Goal: Information Seeking & Learning: Find specific fact

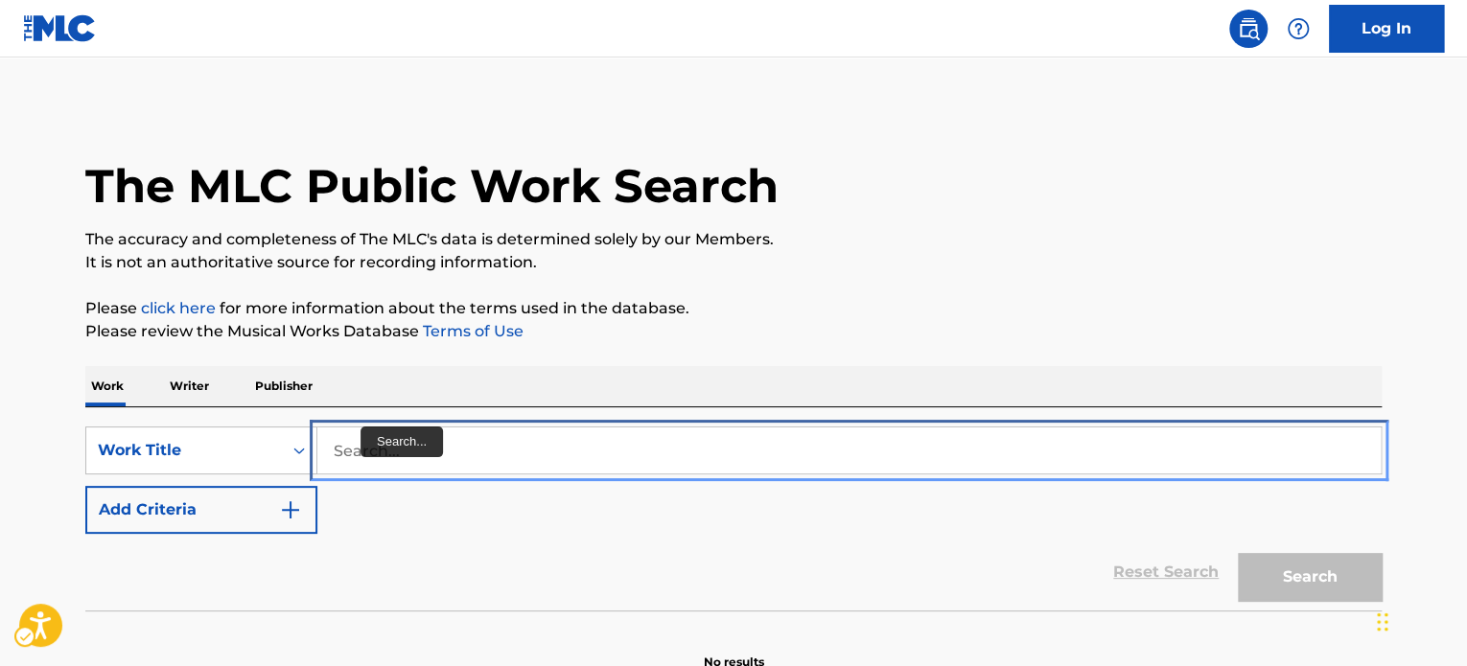
click at [383, 455] on input "Search..." at bounding box center [848, 451] width 1063 height 46
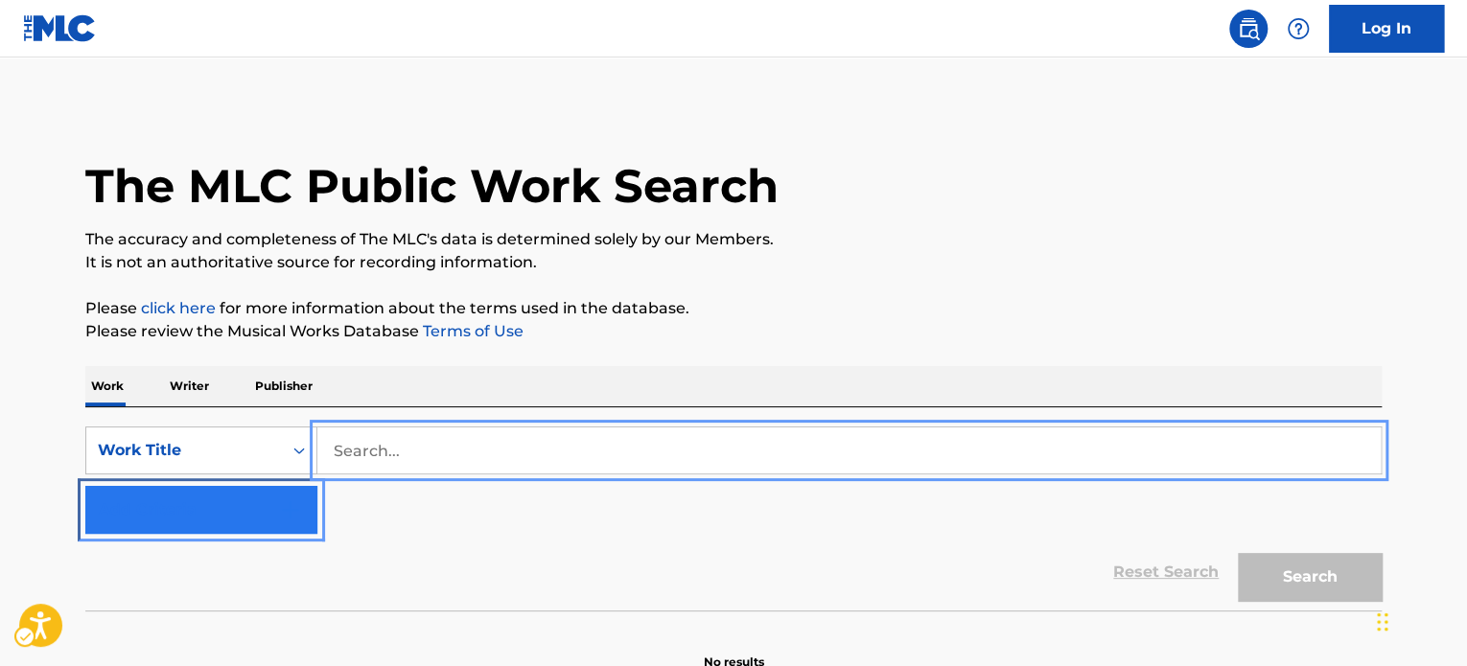
click at [219, 504] on button "Add Criteria" at bounding box center [201, 510] width 232 height 48
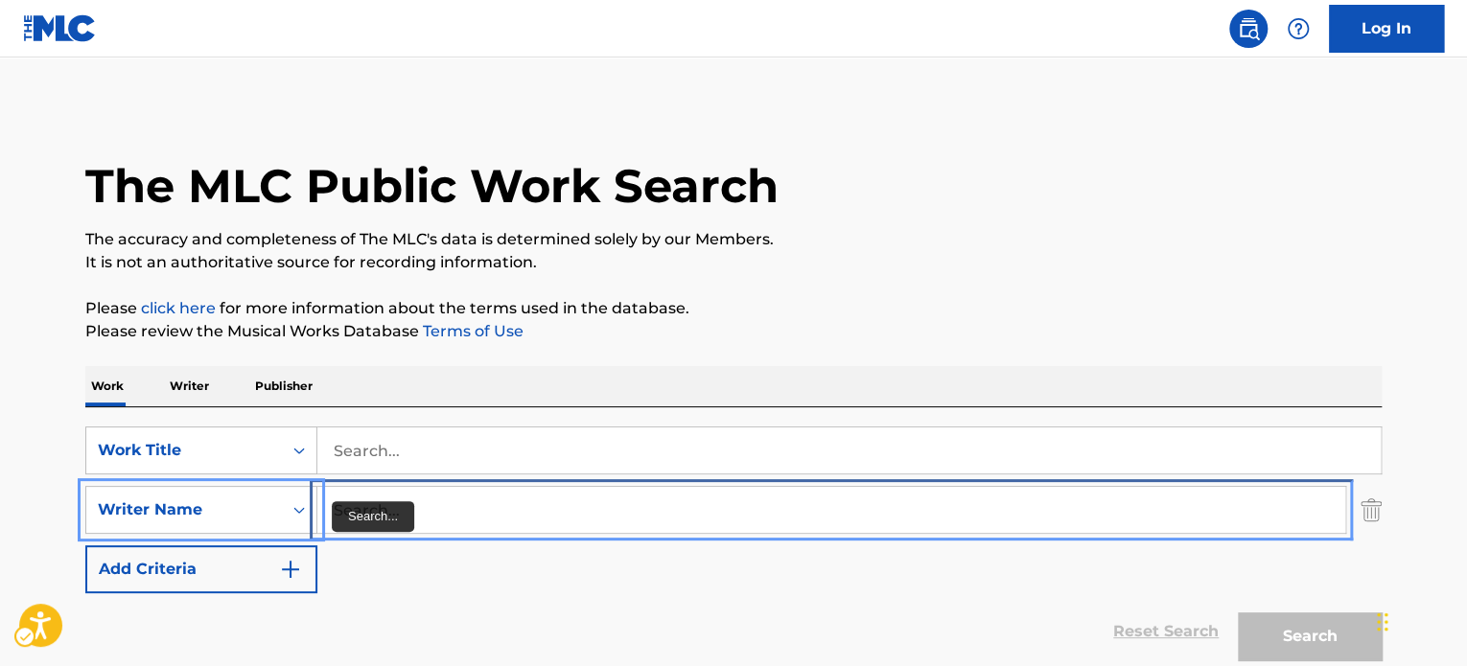
click at [471, 516] on input "Search..." at bounding box center [831, 510] width 1028 height 46
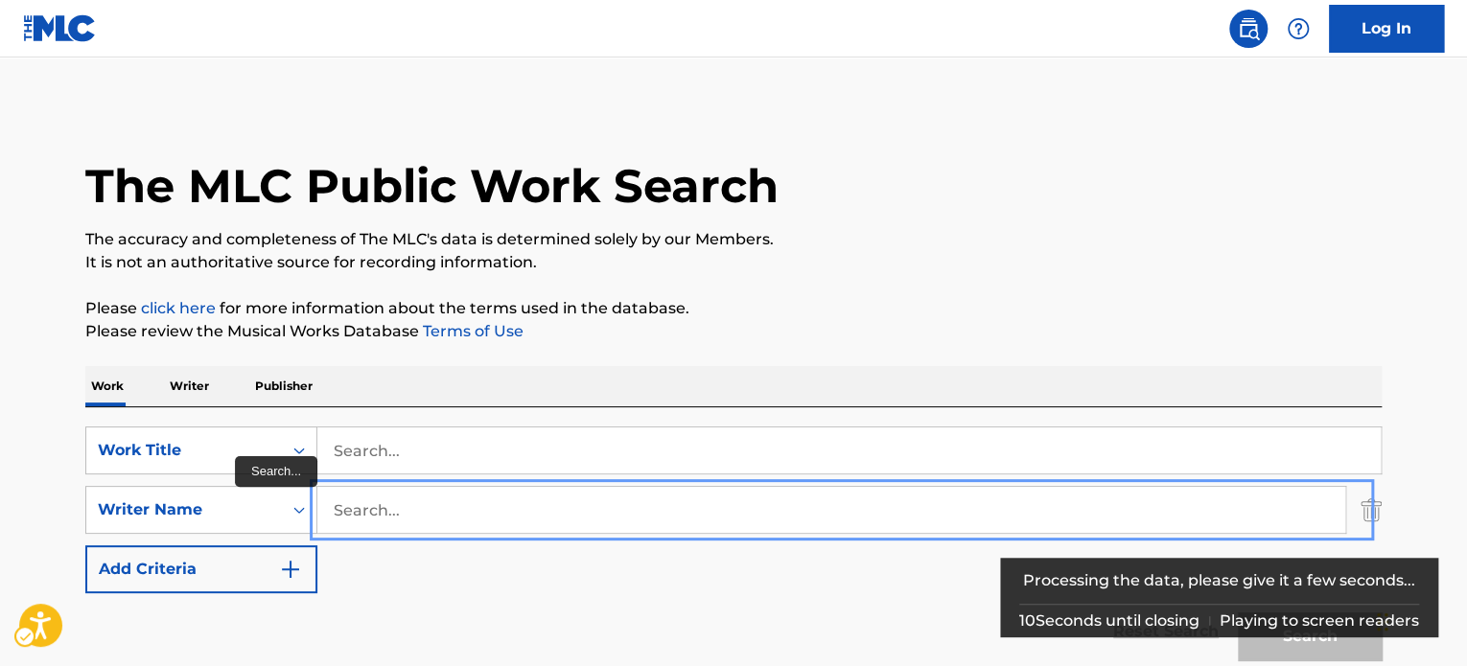
paste input "DILLINGER"
type input "DILLINGER"
click at [1044, 262] on p "It is not an authoritative source for recording information." at bounding box center [733, 262] width 1296 height 23
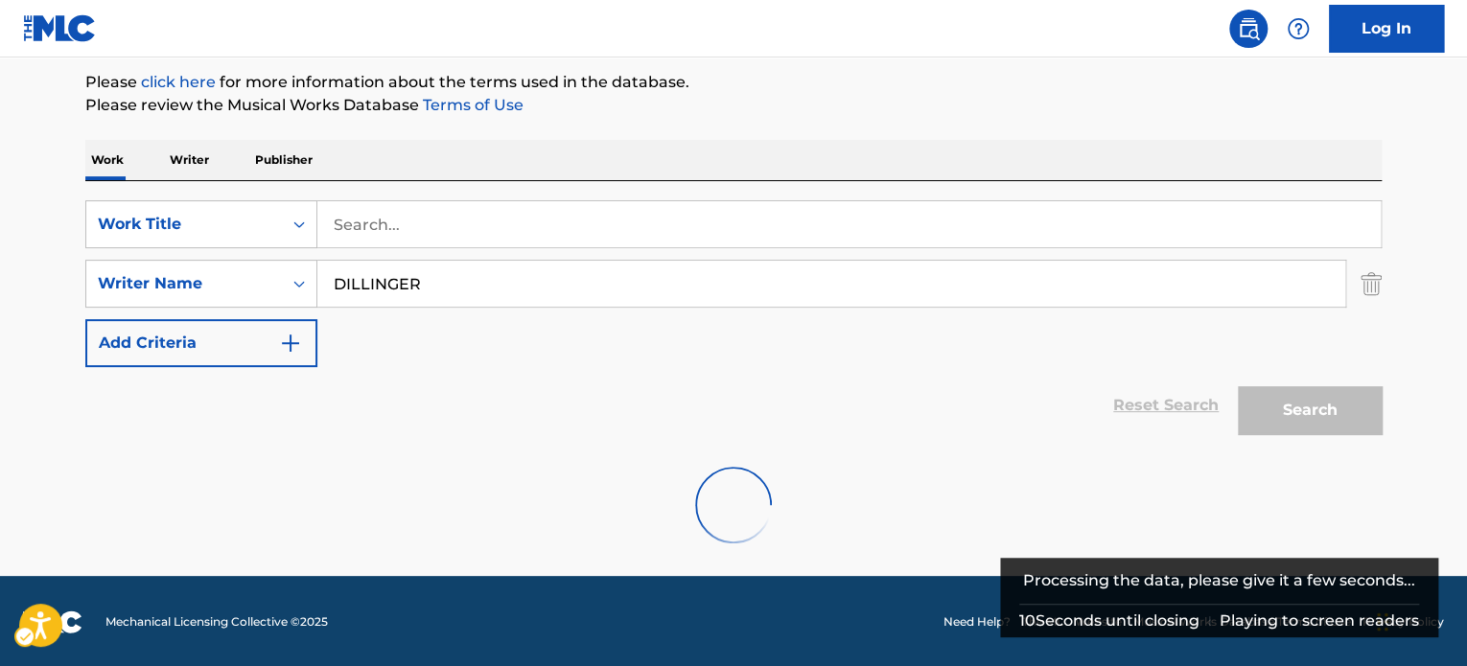
scroll to position [227, 0]
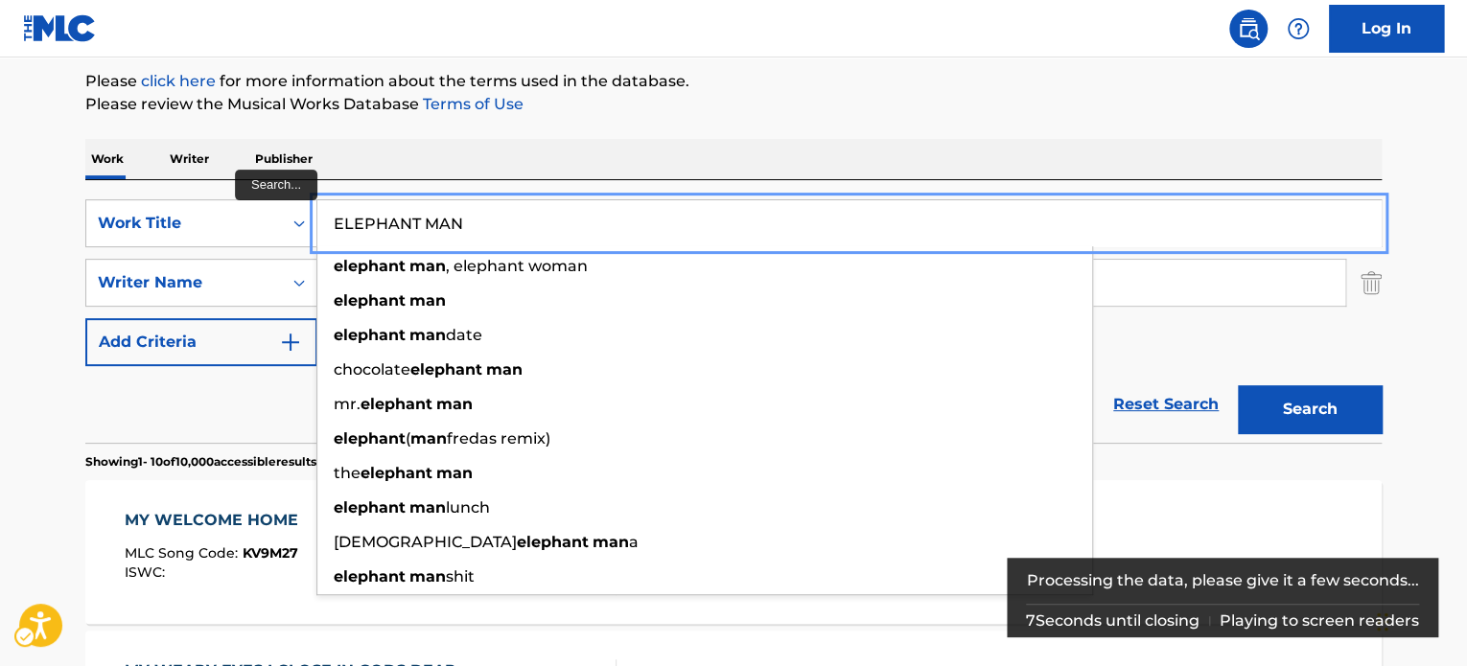
type input "ELEPHANT MAN"
click at [85, 318] on button "Add Criteria" at bounding box center [201, 342] width 232 height 48
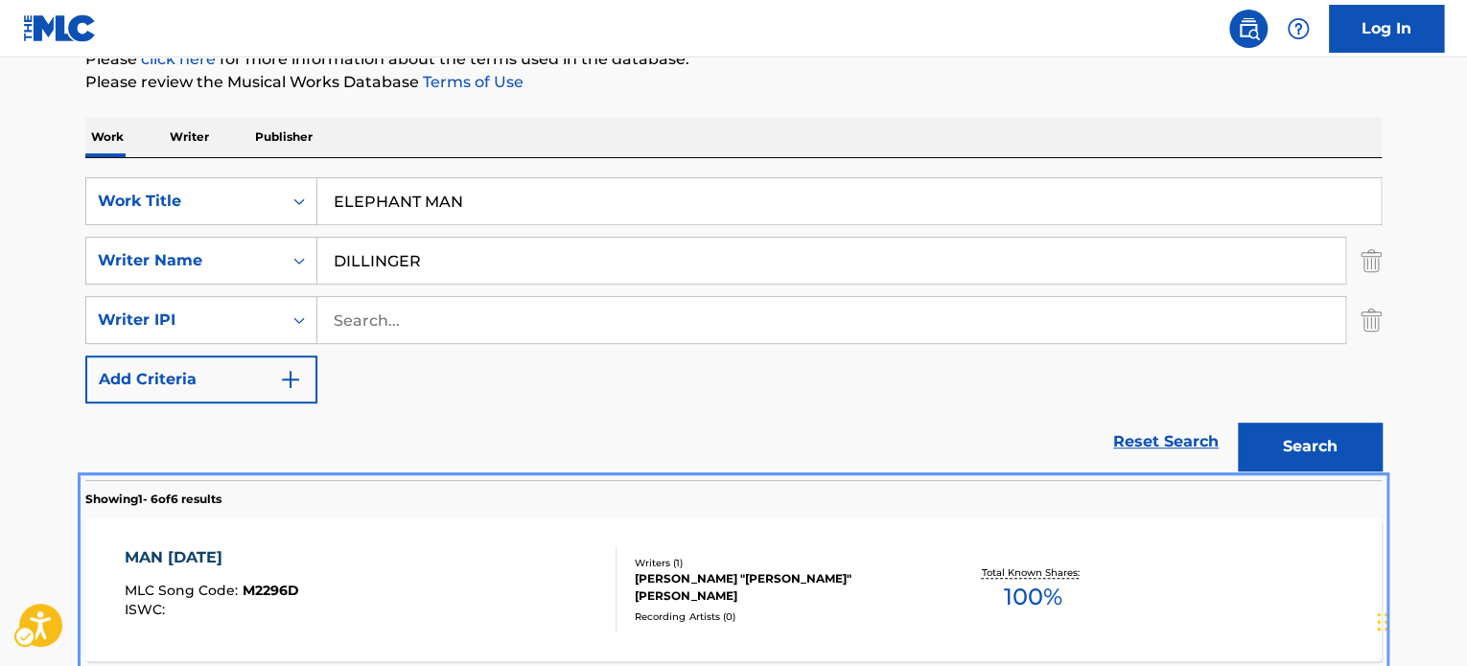
scroll to position [58, 0]
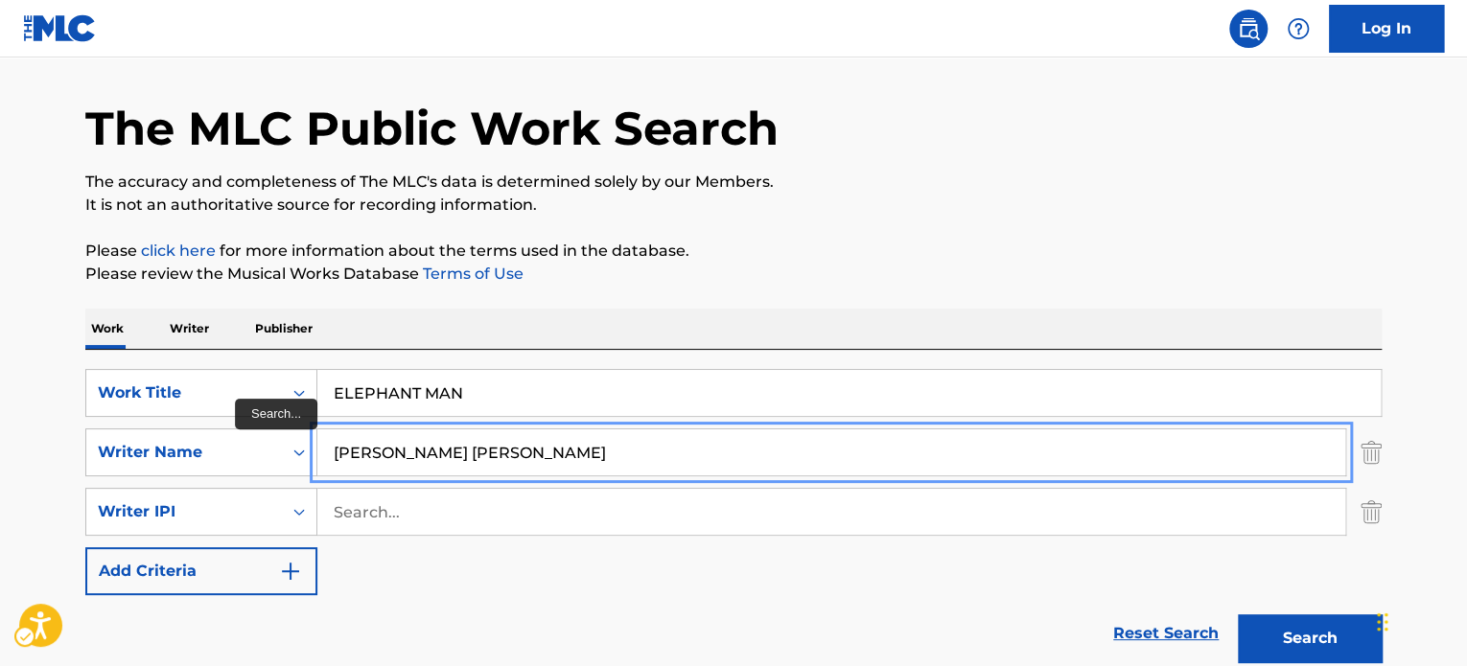
type input "[PERSON_NAME] [PERSON_NAME]"
click at [85, 547] on button "Add Criteria" at bounding box center [201, 571] width 232 height 48
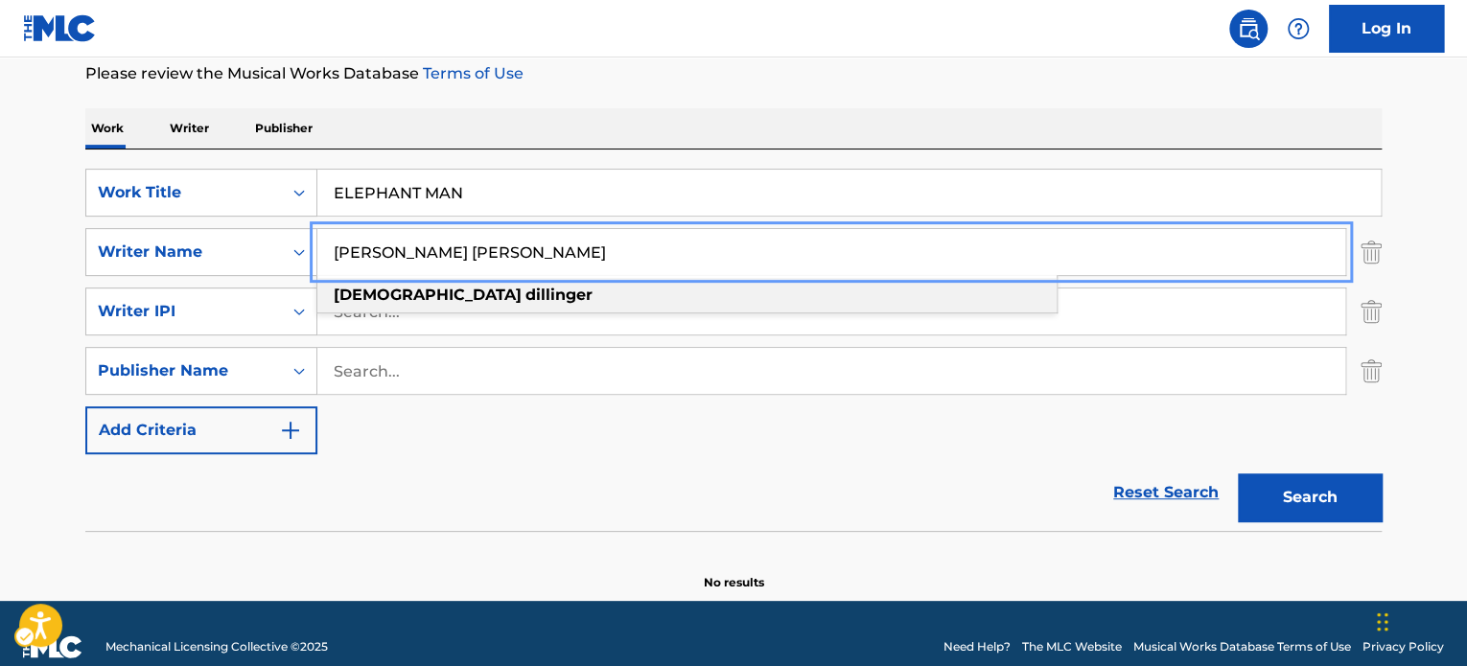
scroll to position [284, 0]
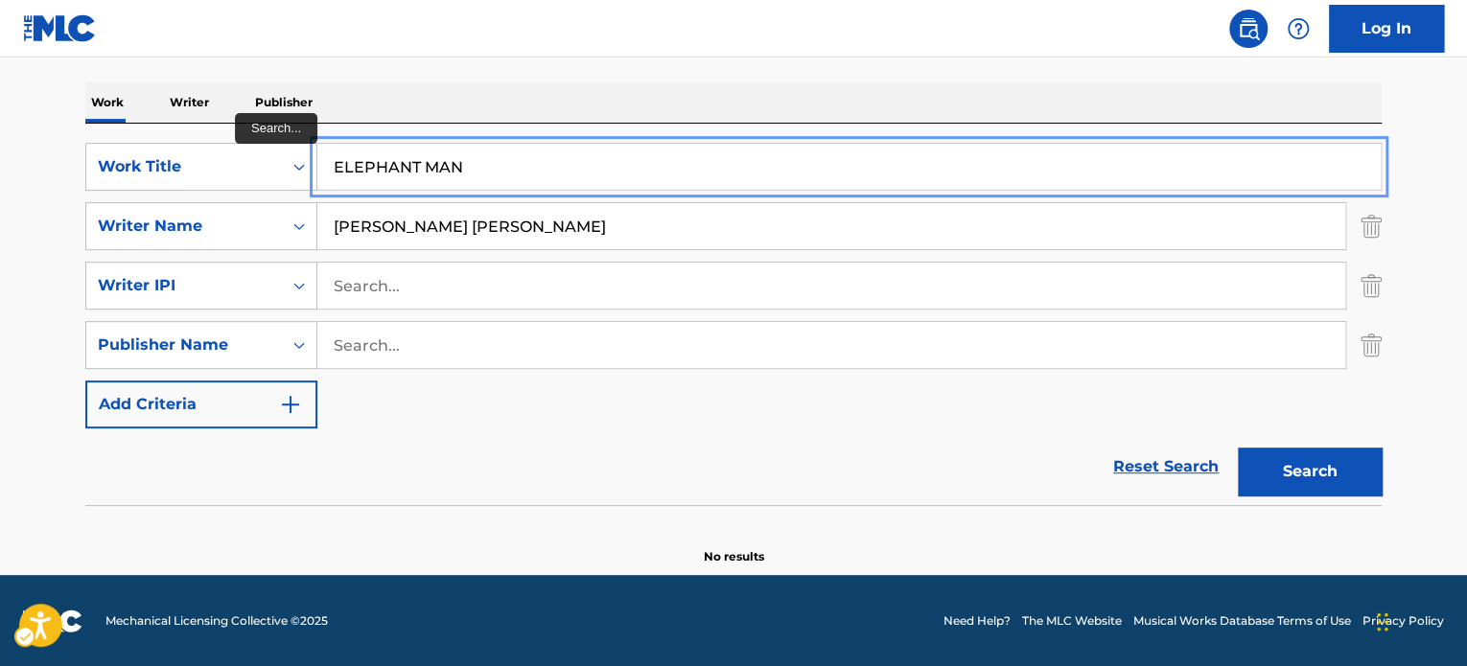
click at [447, 168] on input "ELEPHANT MAN" at bounding box center [848, 167] width 1063 height 46
paste input "CADILLAC REDEMPTIO"
type input "CADILLAC REDEMPTION"
click at [613, 89] on div "Work Writer Publisher" at bounding box center [733, 102] width 1296 height 40
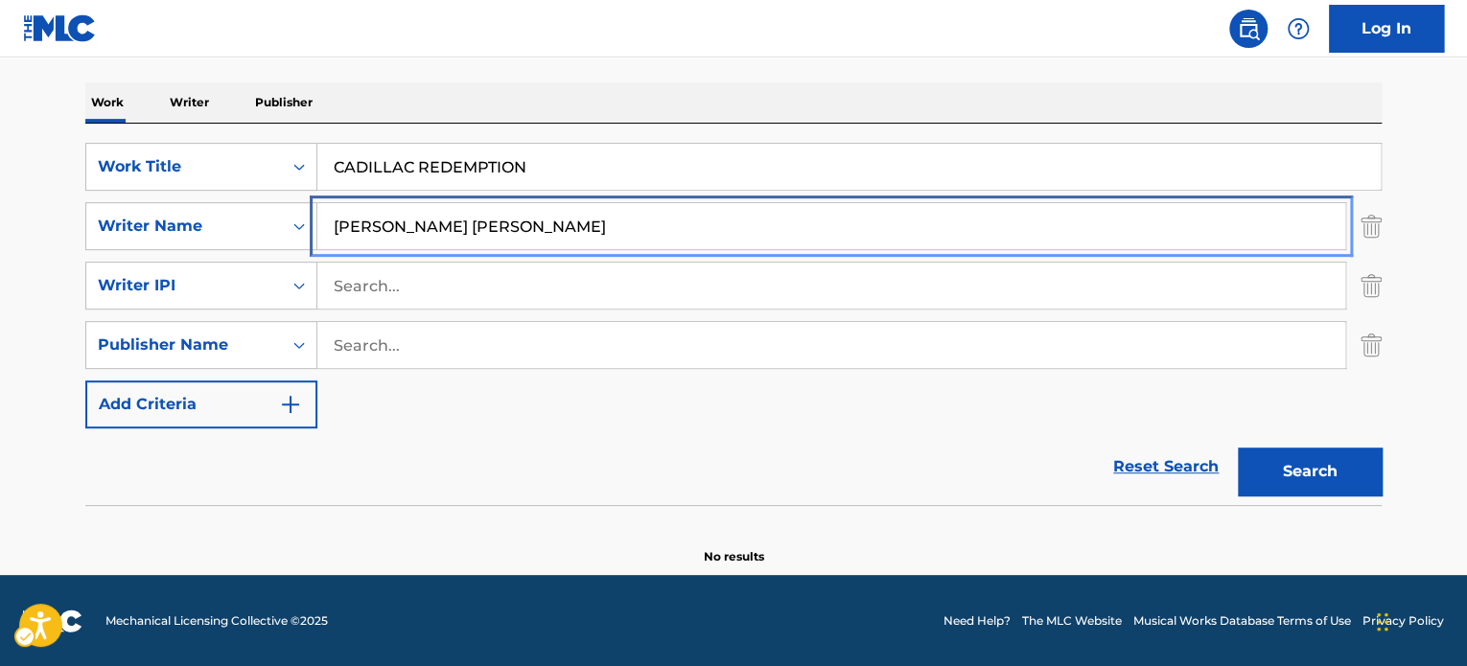
click at [570, 227] on input "[PERSON_NAME] [PERSON_NAME]" at bounding box center [831, 226] width 1028 height 46
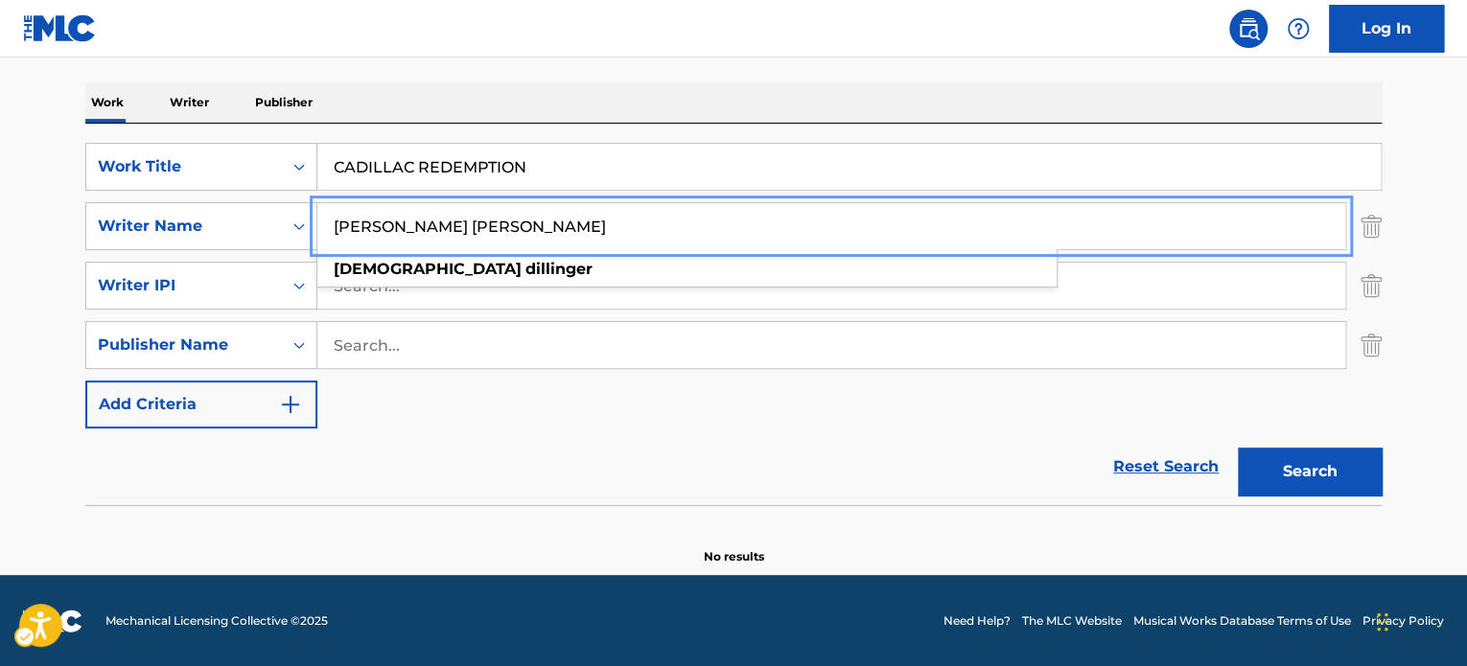
click at [570, 227] on input "[PERSON_NAME] [PERSON_NAME]" at bounding box center [831, 226] width 1028 height 46
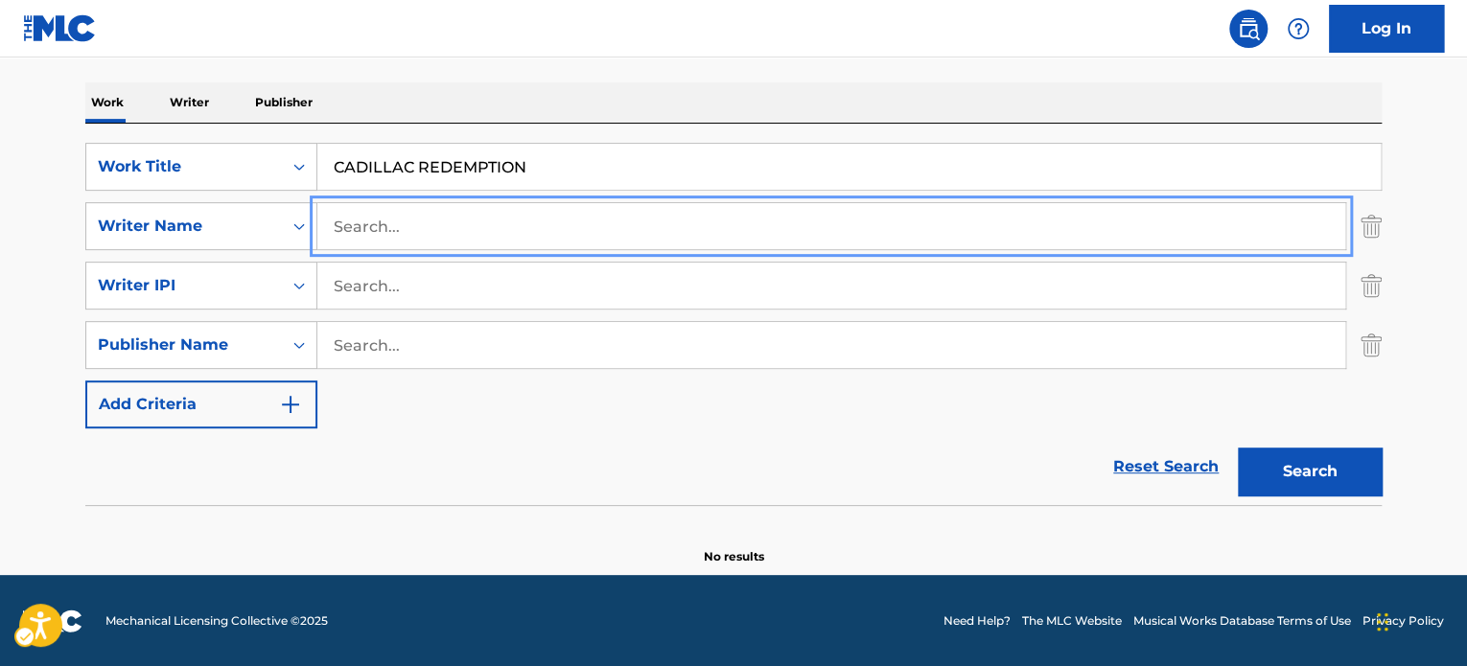
click at [763, 80] on div "The MLC Public Work Search The accuracy and completeness of The MLC's data is d…" at bounding box center [733, 194] width 1342 height 744
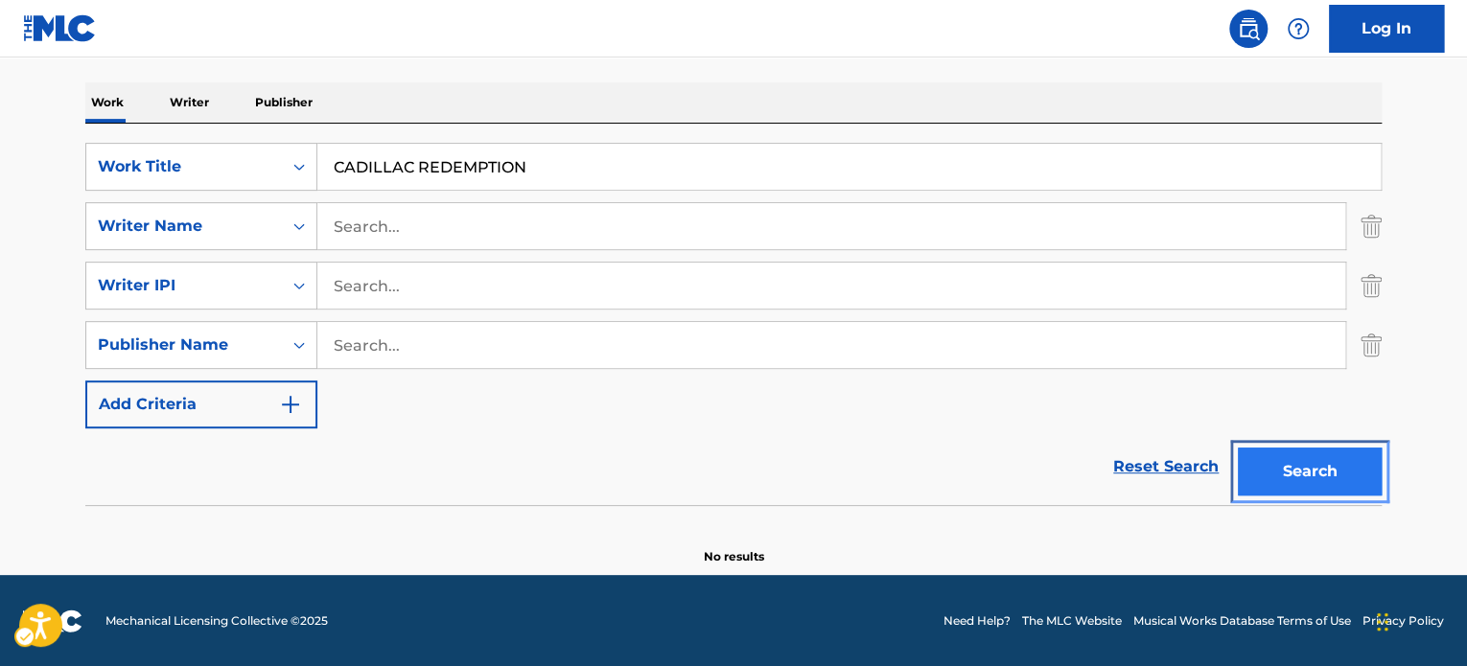
click at [1297, 455] on button "Search" at bounding box center [1310, 472] width 144 height 48
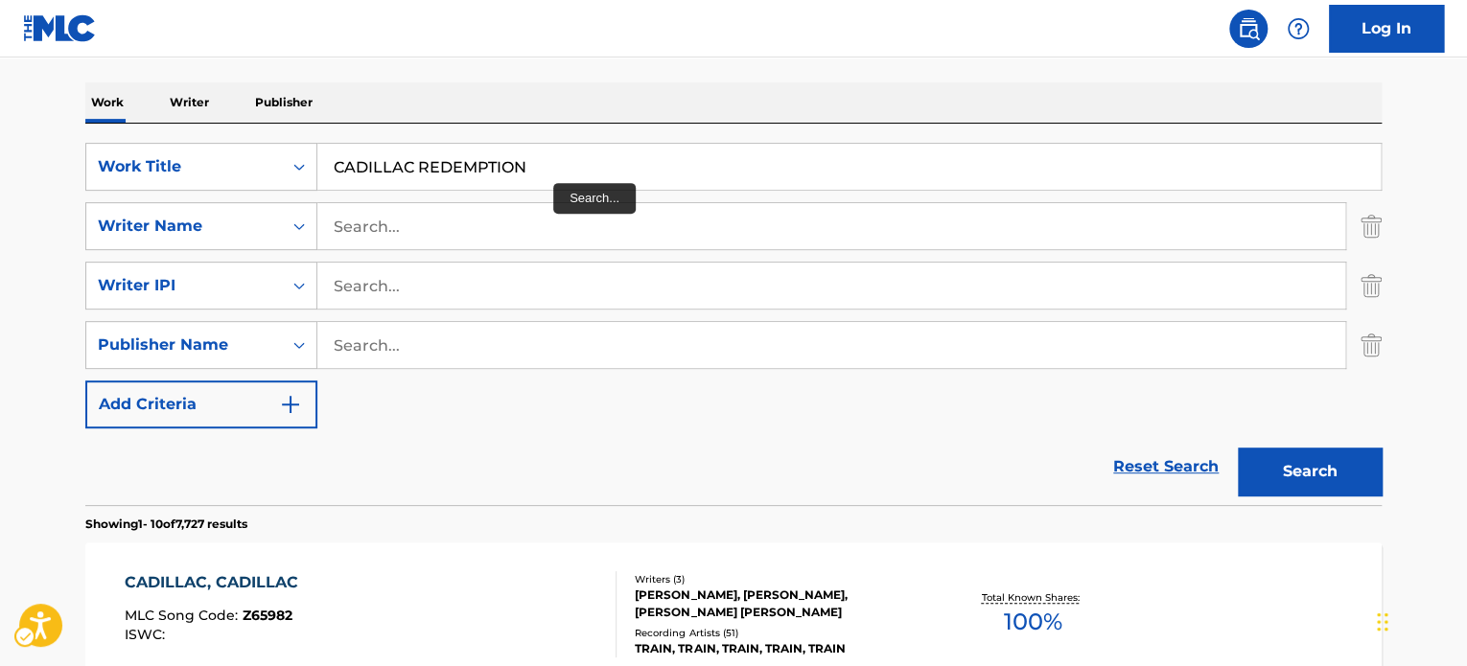
click at [547, 141] on div "SearchWithCriteria9c7a75fe-0f59-4306-821a-4bed464e09ee Work Title CADILLAC REDE…" at bounding box center [733, 315] width 1296 height 382
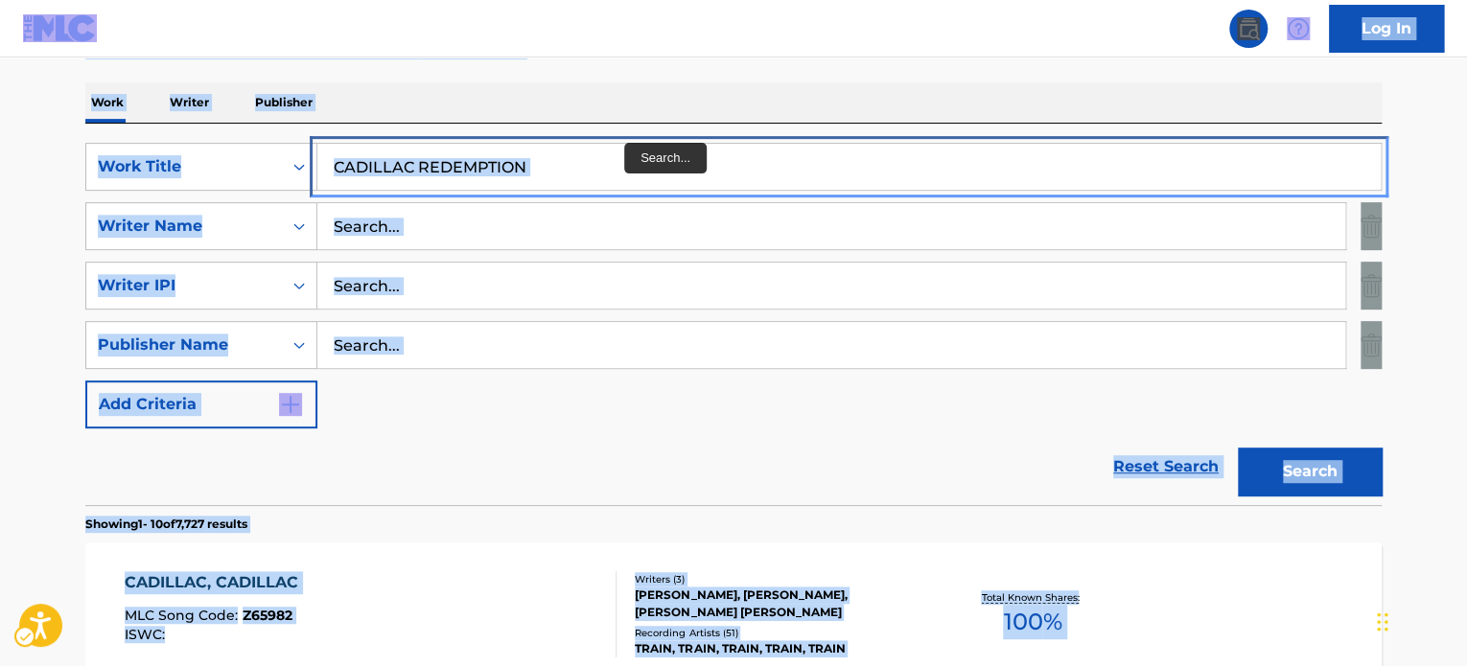
click at [616, 177] on input "CADILLAC REDEMPTION" at bounding box center [848, 167] width 1063 height 46
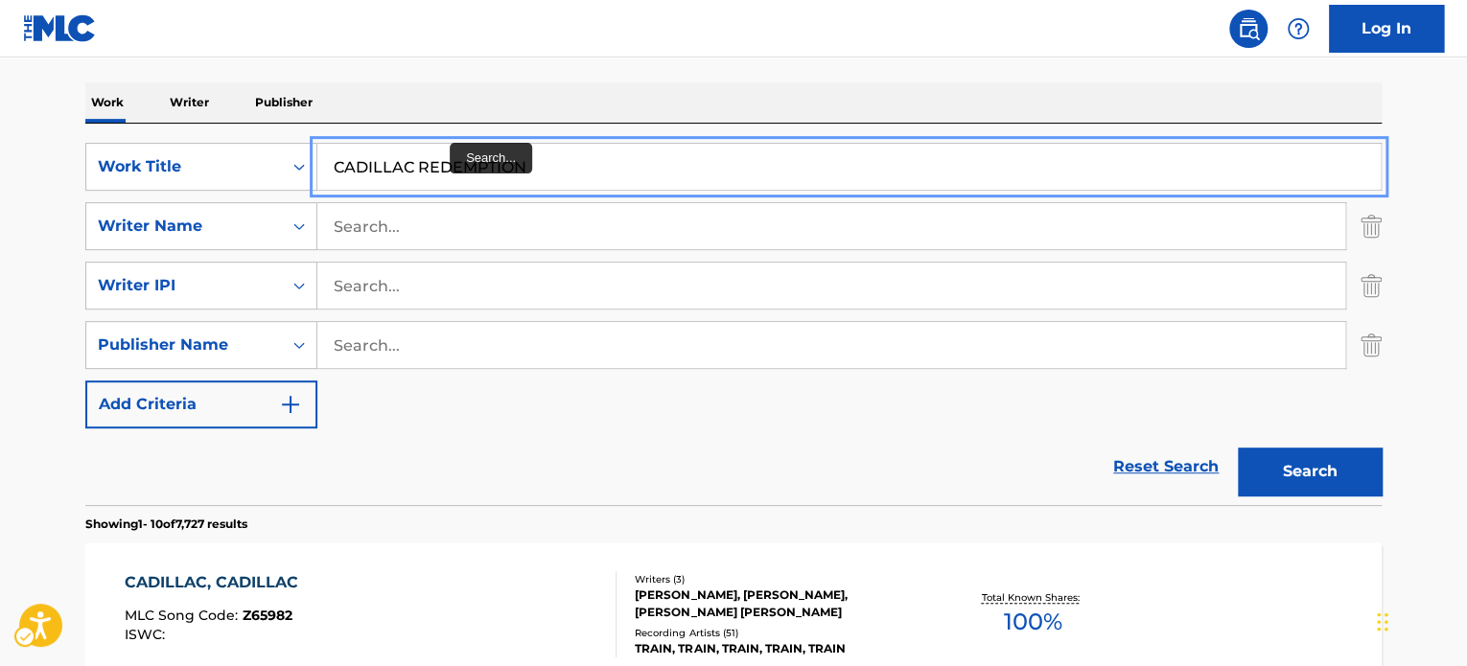
drag, startPoint x: 418, startPoint y: 168, endPoint x: 494, endPoint y: 137, distance: 81.7
click at [418, 168] on input "CADILLAC REDEMPTION" at bounding box center [848, 167] width 1063 height 46
paste input "WE CAN ALWAYS MOVE"
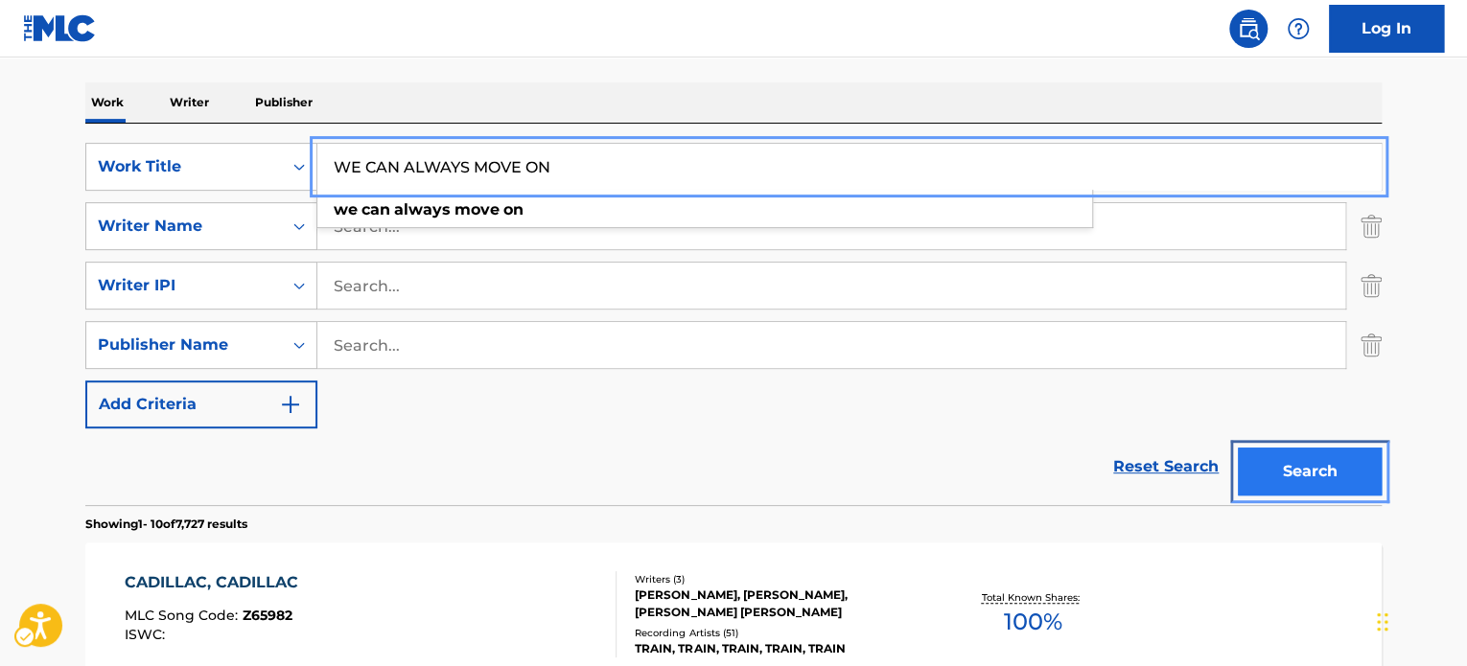
click at [1292, 492] on button "Search" at bounding box center [1310, 472] width 144 height 48
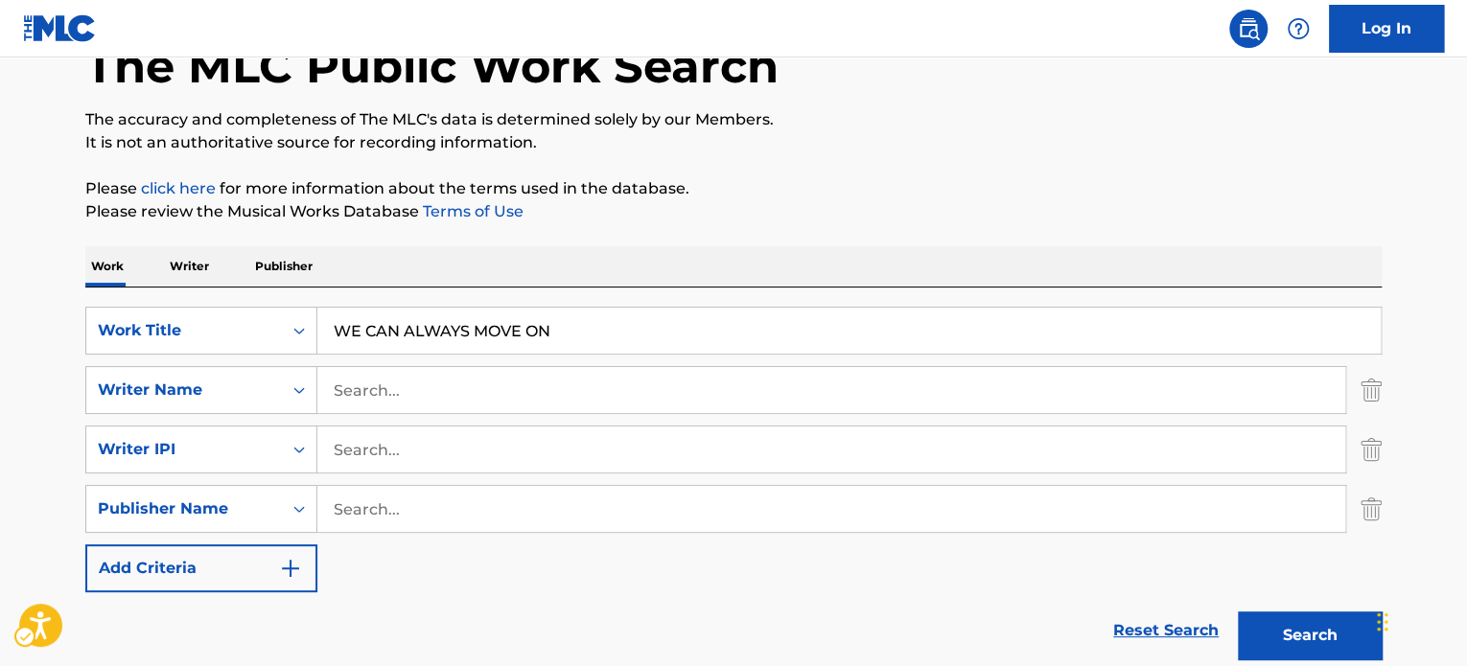
scroll to position [119, 0]
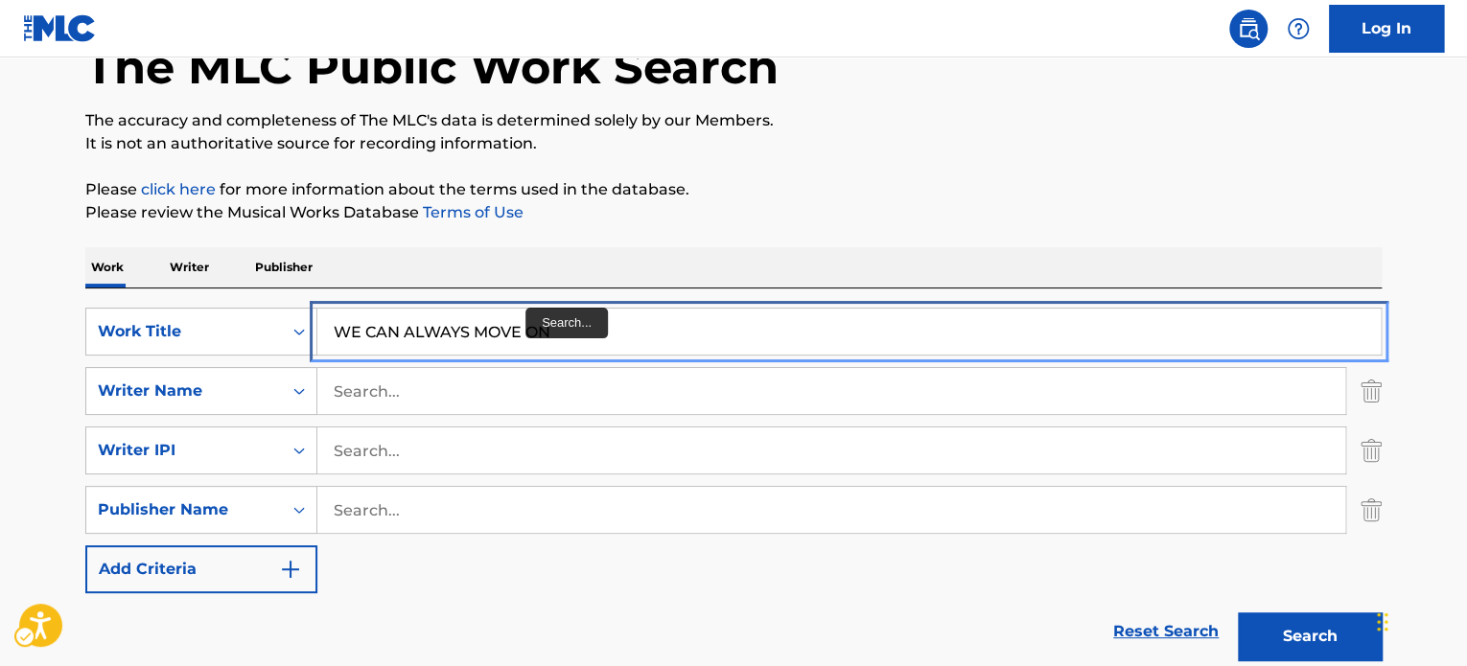
click at [525, 312] on input "WE CAN ALWAYS MOVE ON" at bounding box center [848, 332] width 1063 height 46
paste input "L"
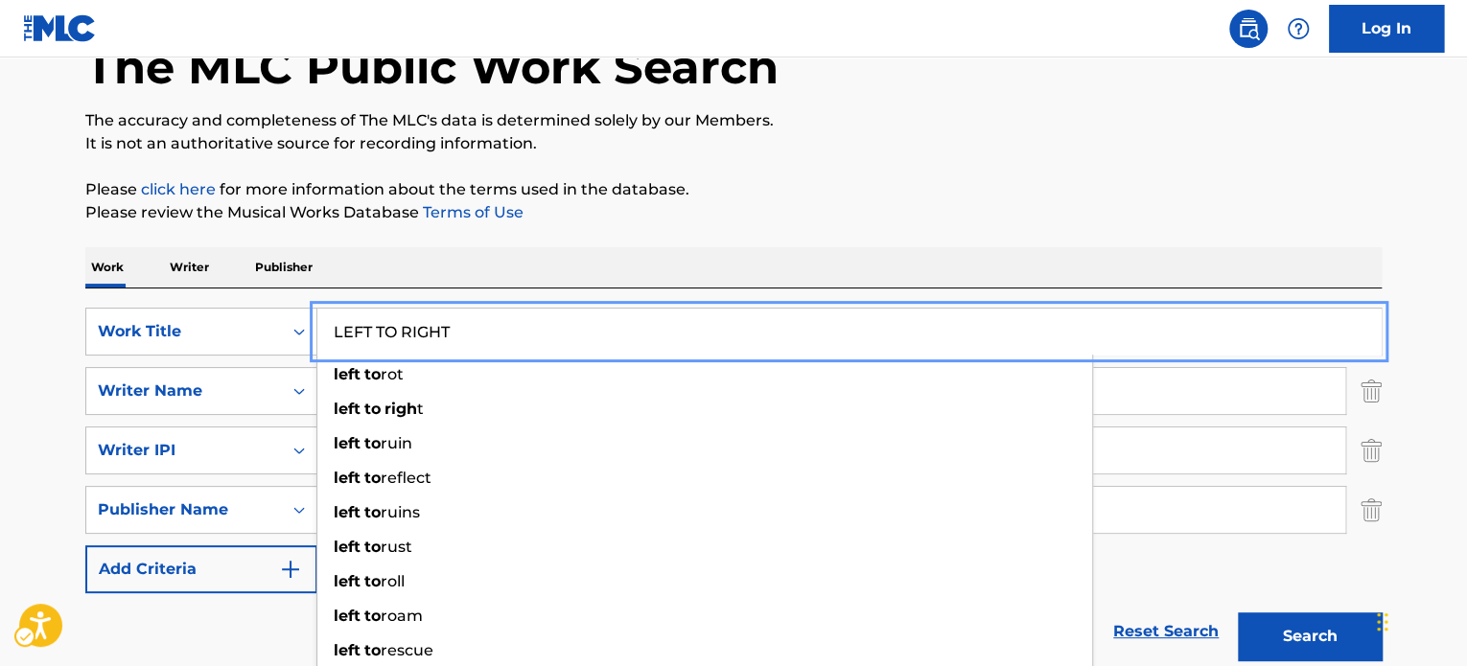
type input "LEFT TO RIGHT"
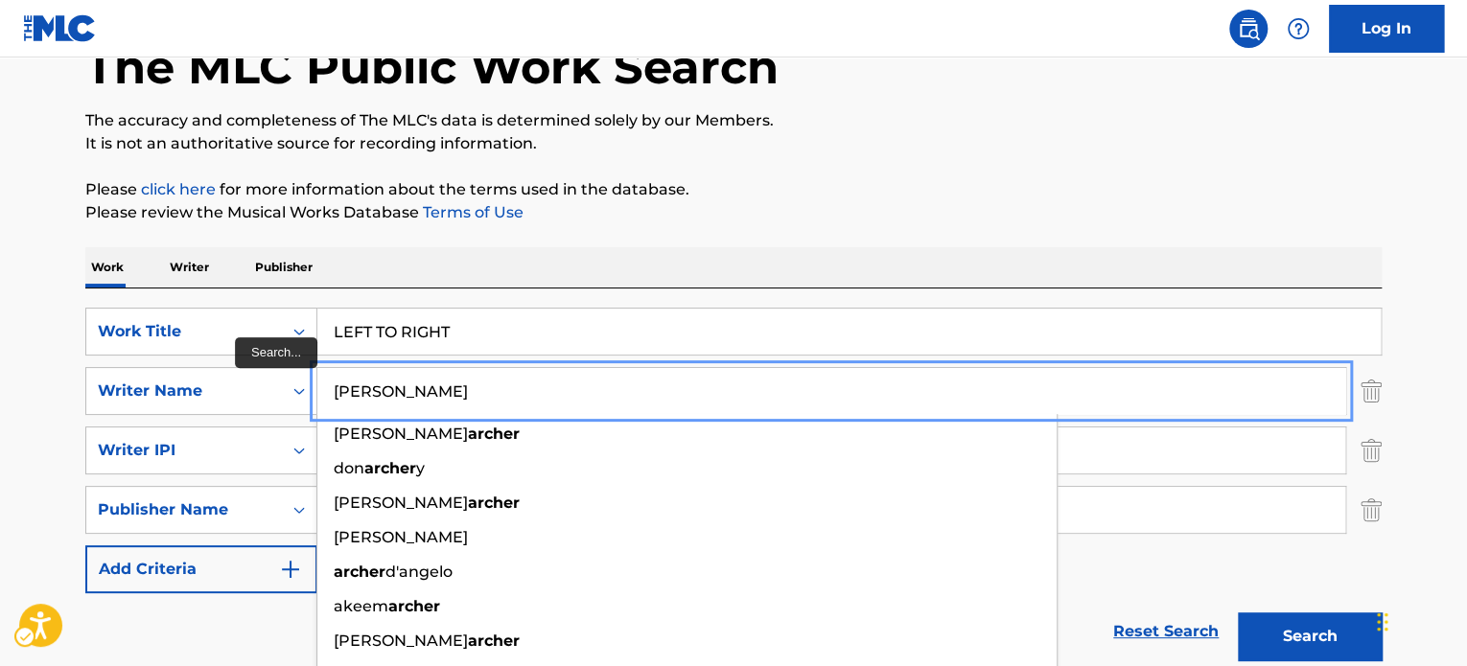
type input "[PERSON_NAME]"
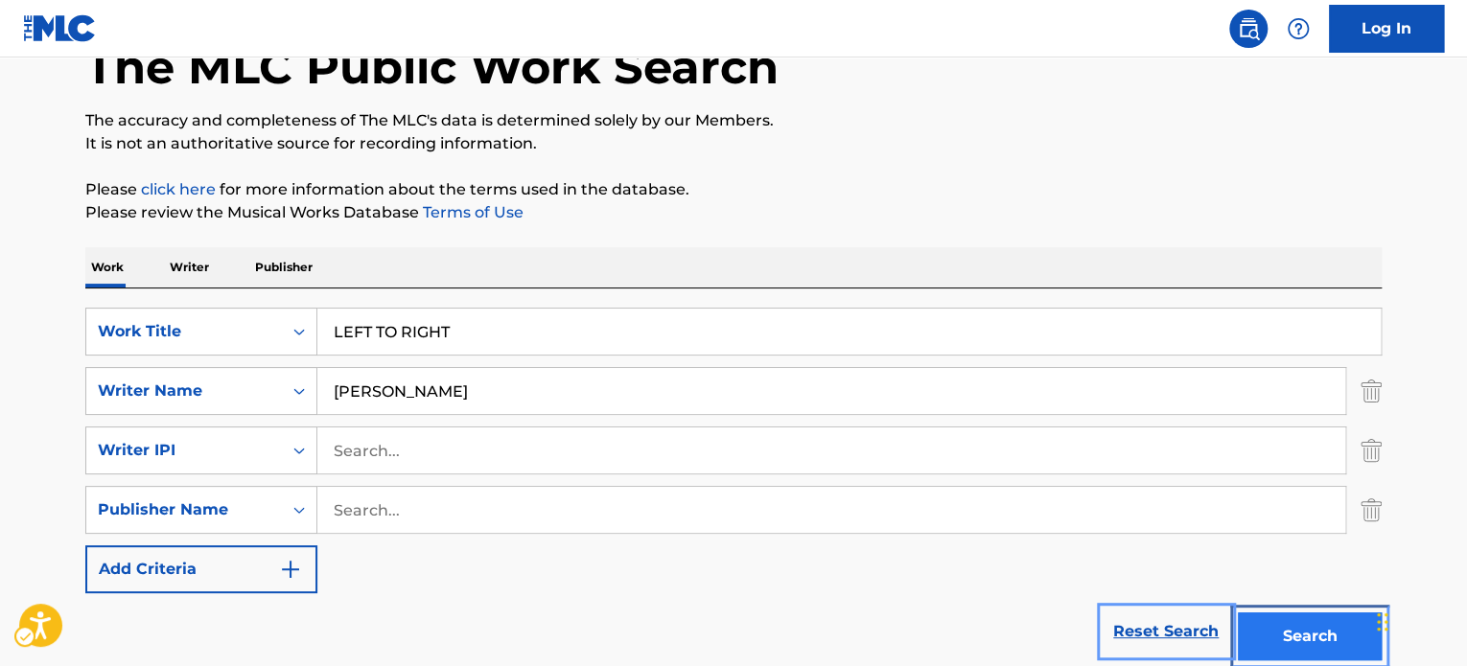
click at [1238, 613] on button "Search" at bounding box center [1310, 637] width 144 height 48
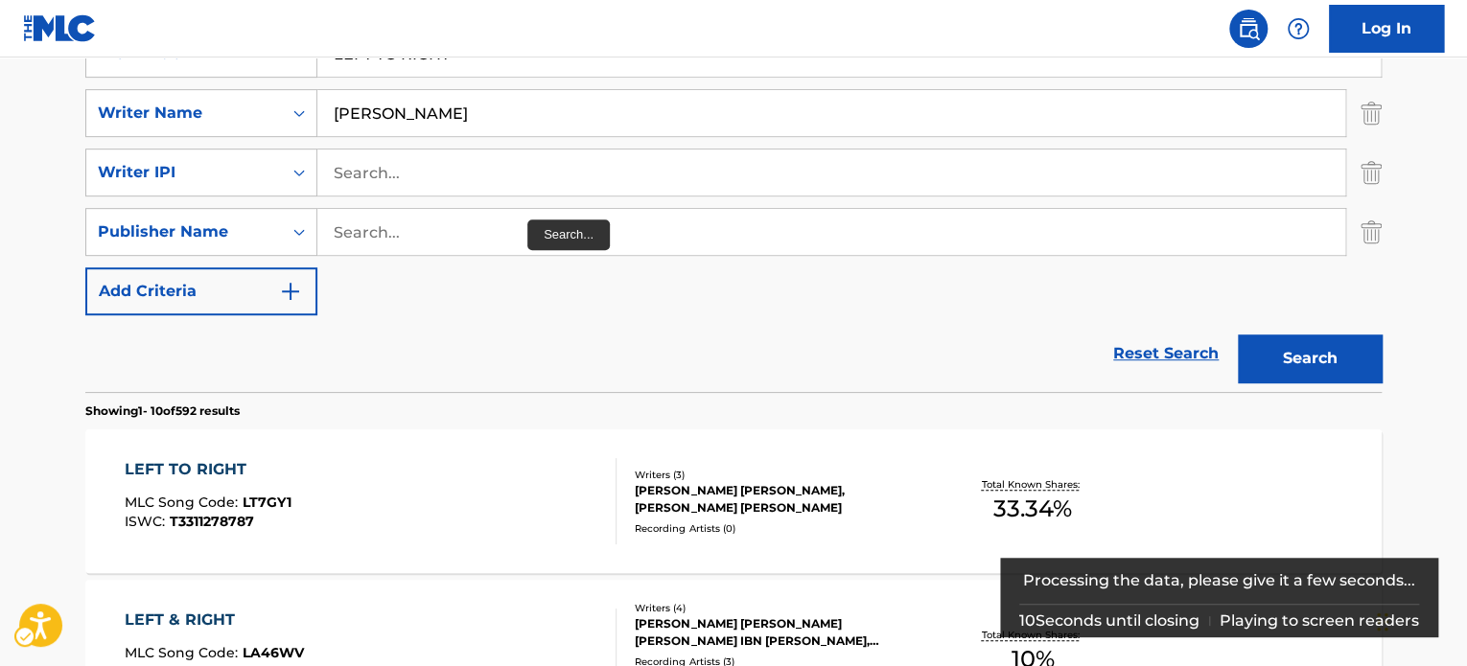
scroll to position [442, 0]
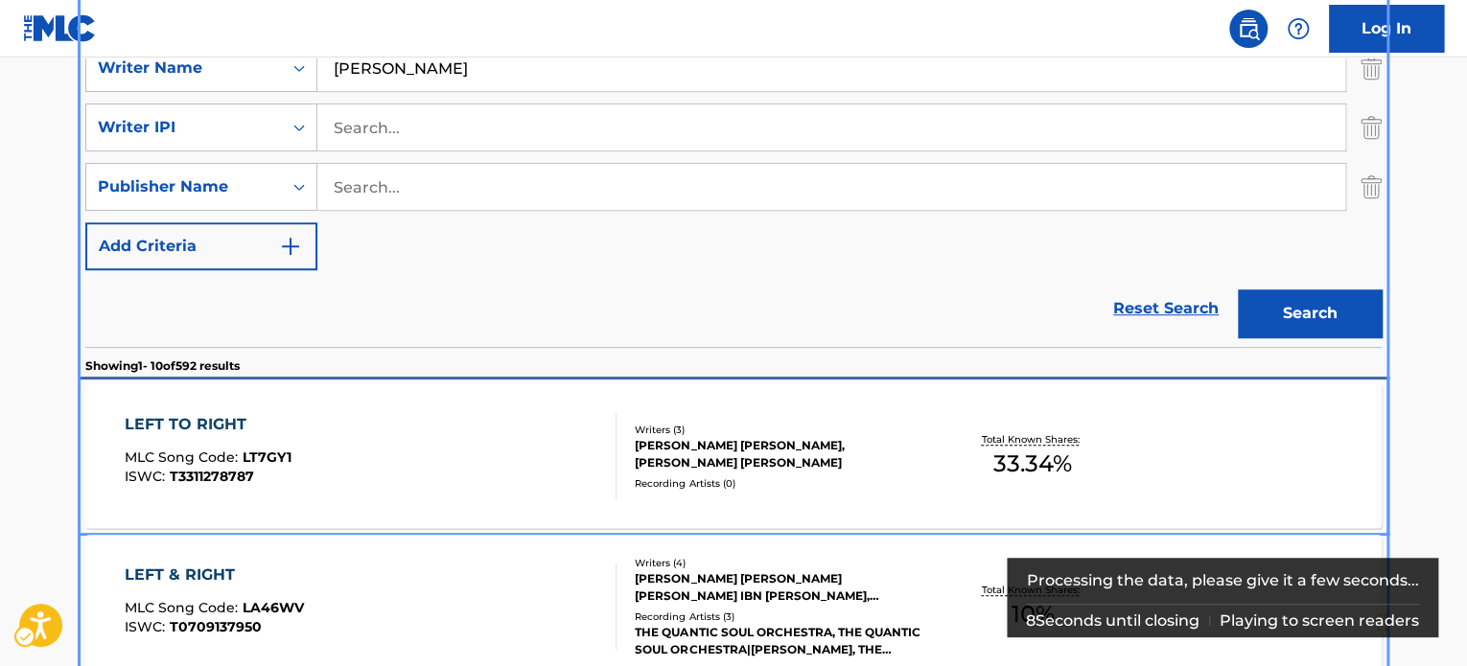
click at [507, 467] on div "LEFT TO RIGHT MLC Song Code : LT7GY1 ISWC : T3311278787" at bounding box center [371, 456] width 493 height 86
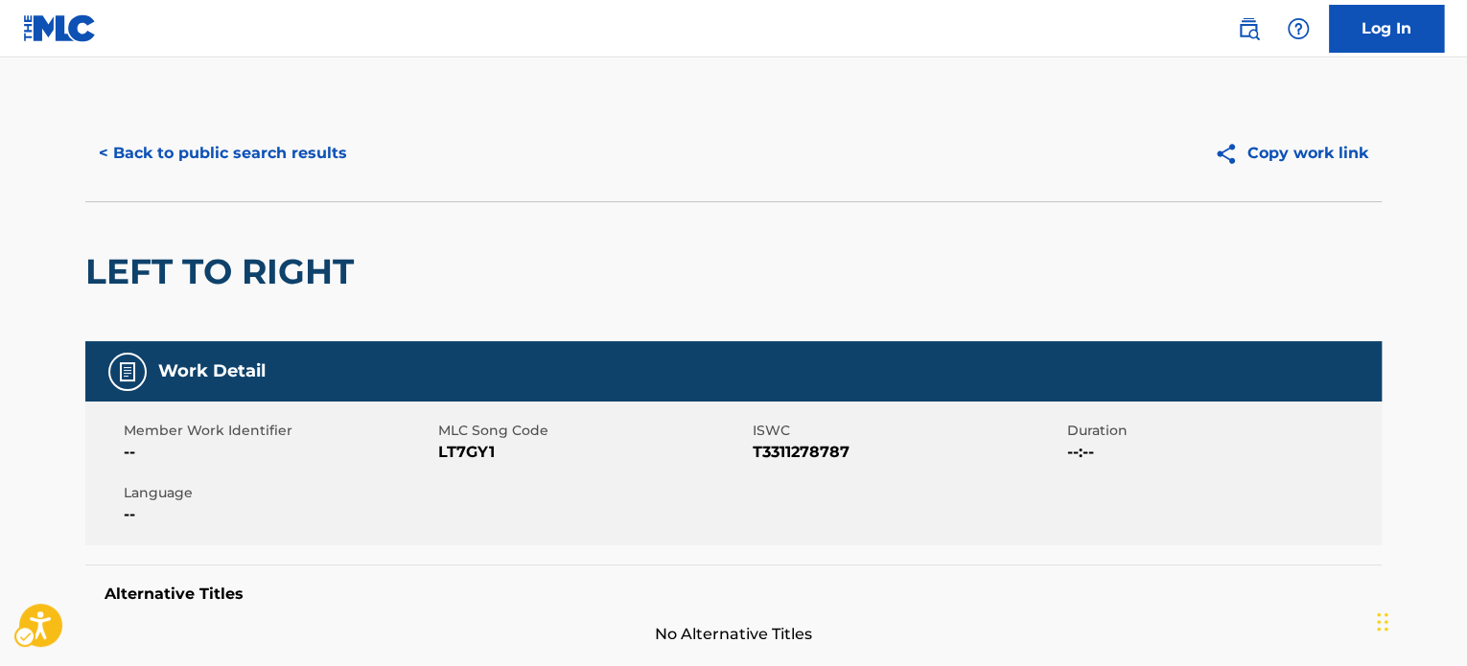
click at [150, 128] on div "< Back to public search results Copy work link" at bounding box center [733, 153] width 1296 height 96
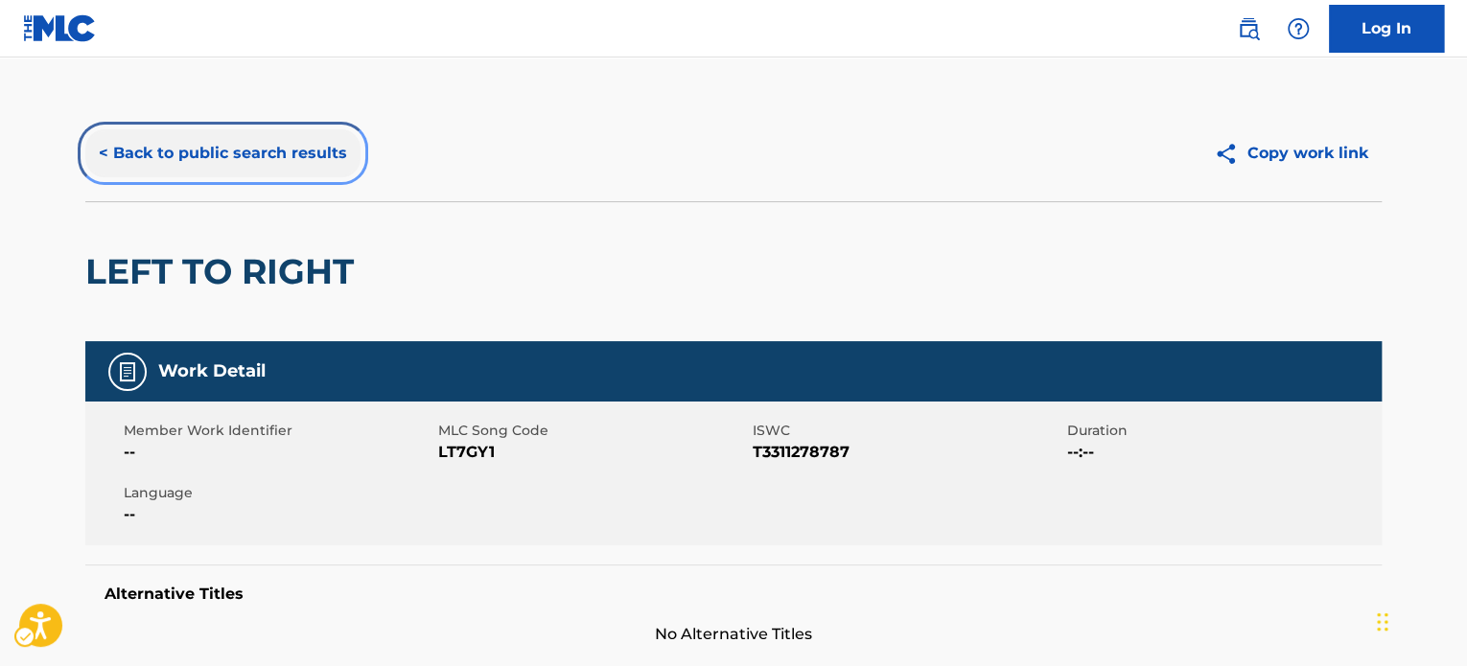
click at [168, 168] on button "< Back to public search results" at bounding box center [222, 153] width 275 height 48
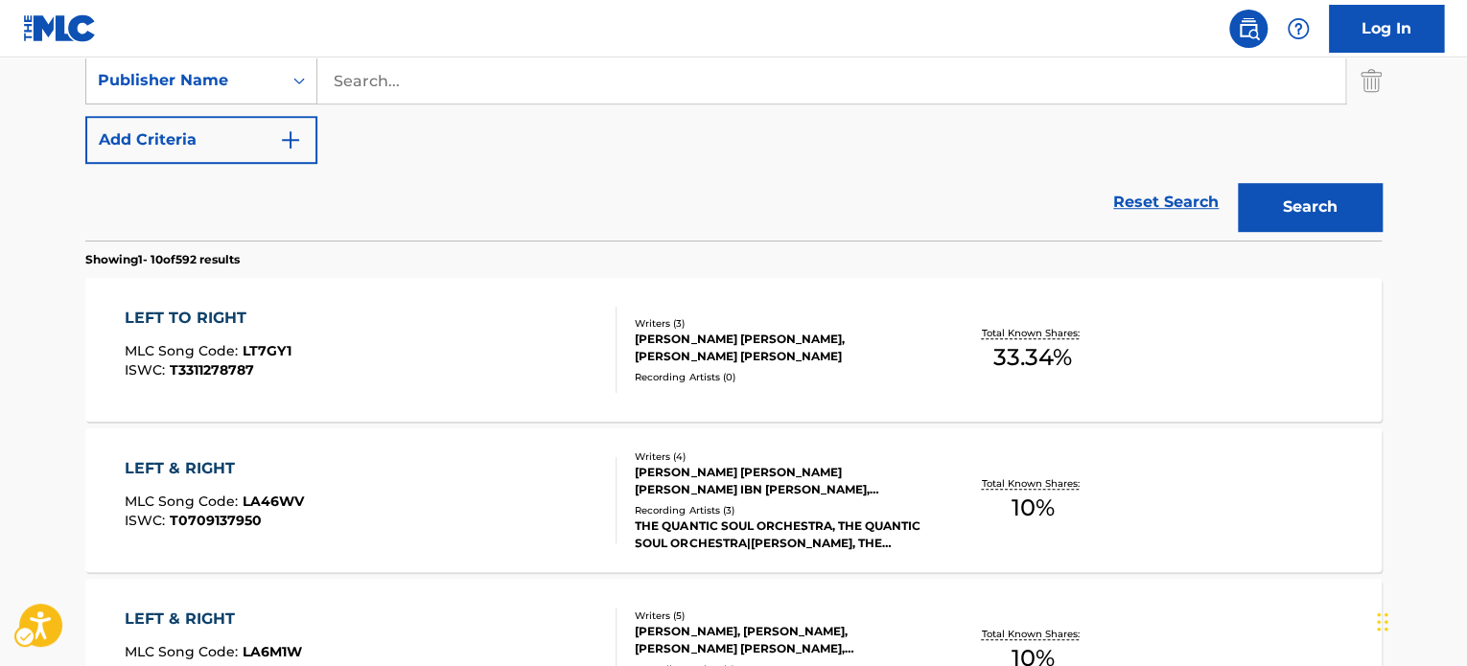
scroll to position [287, 0]
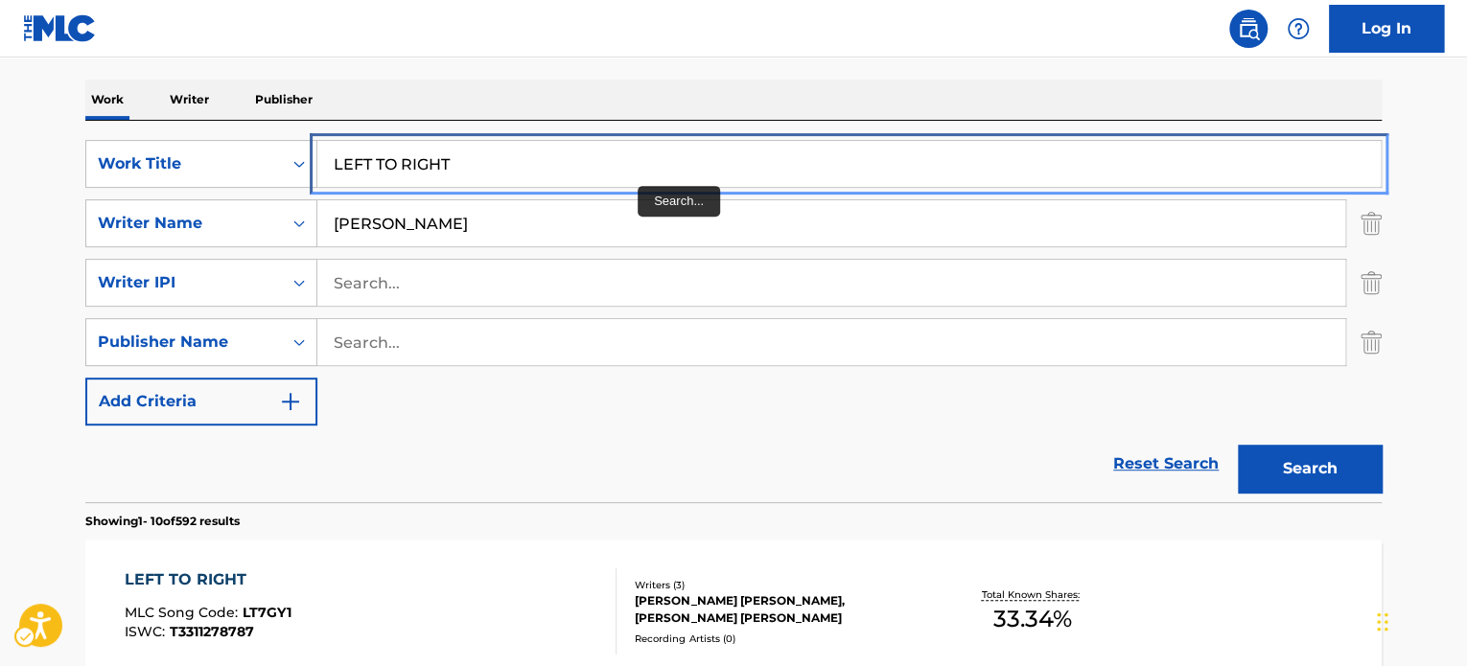
paste input "HAPPY HOUR SAD"
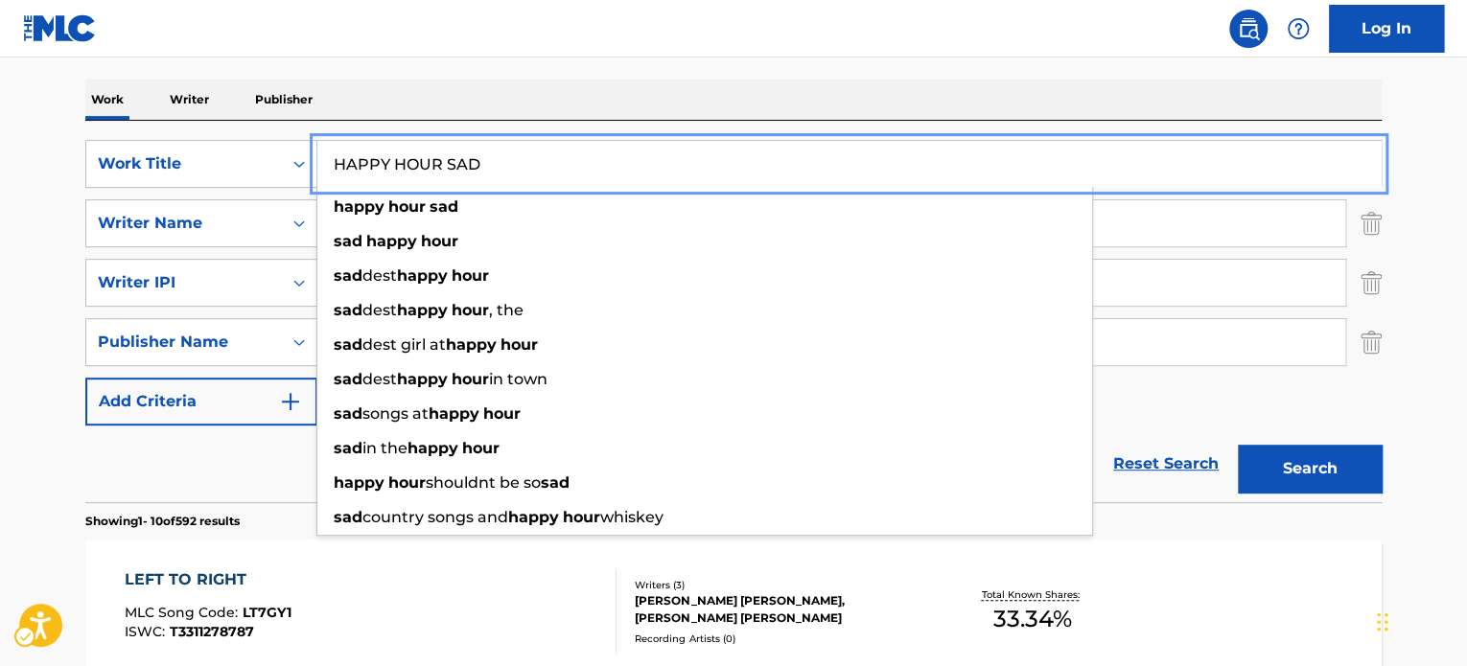
type input "HAPPY HOUR SAD"
drag, startPoint x: 655, startPoint y: 106, endPoint x: 198, endPoint y: 206, distance: 468.1
click at [655, 105] on div "Work Writer Publisher" at bounding box center [733, 100] width 1296 height 40
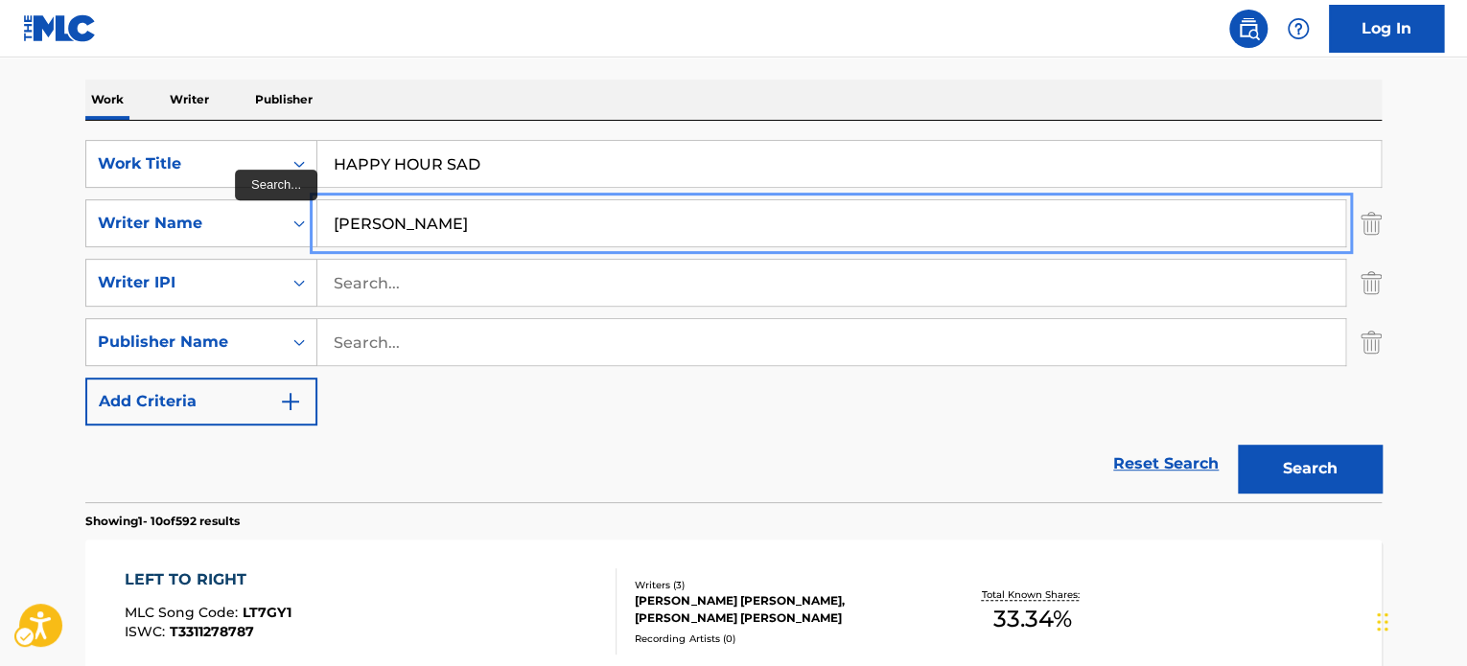
click at [453, 212] on input "[PERSON_NAME]" at bounding box center [831, 223] width 1028 height 46
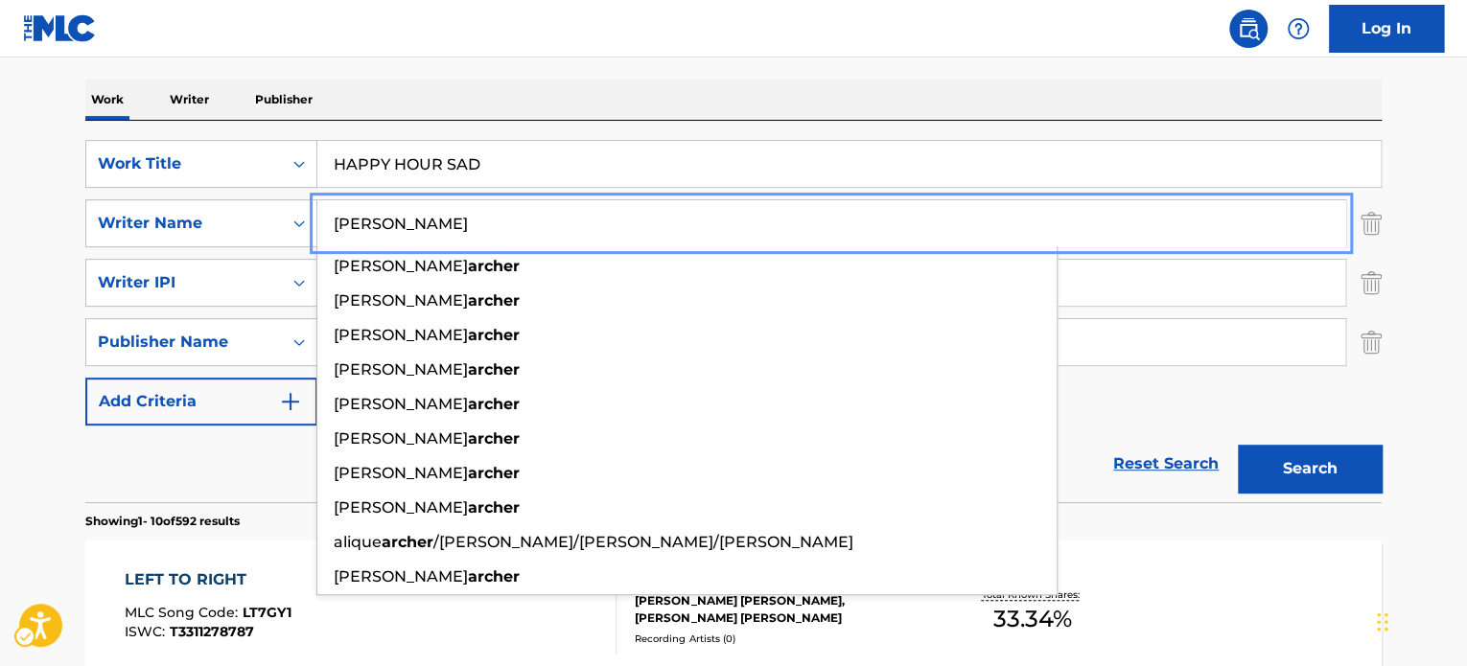
click at [453, 212] on input "[PERSON_NAME]" at bounding box center [831, 223] width 1028 height 46
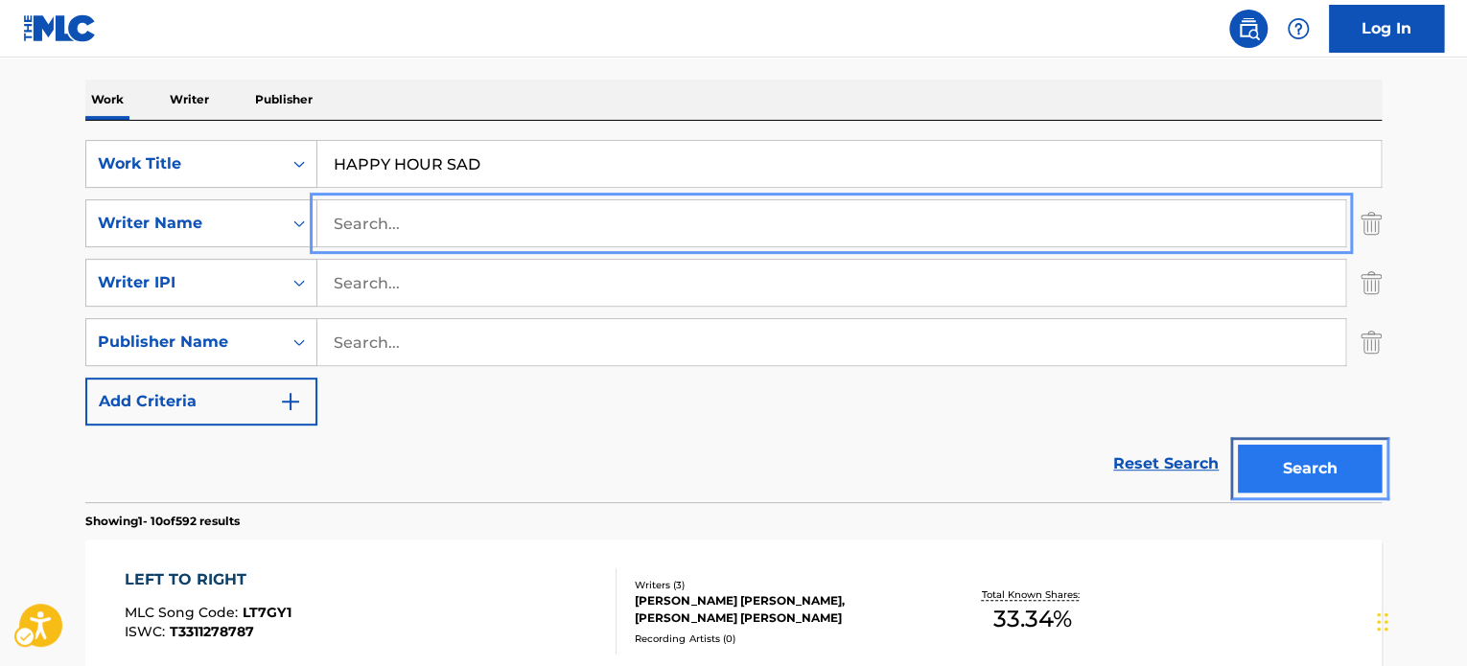
click at [1269, 453] on button "Search" at bounding box center [1310, 469] width 144 height 48
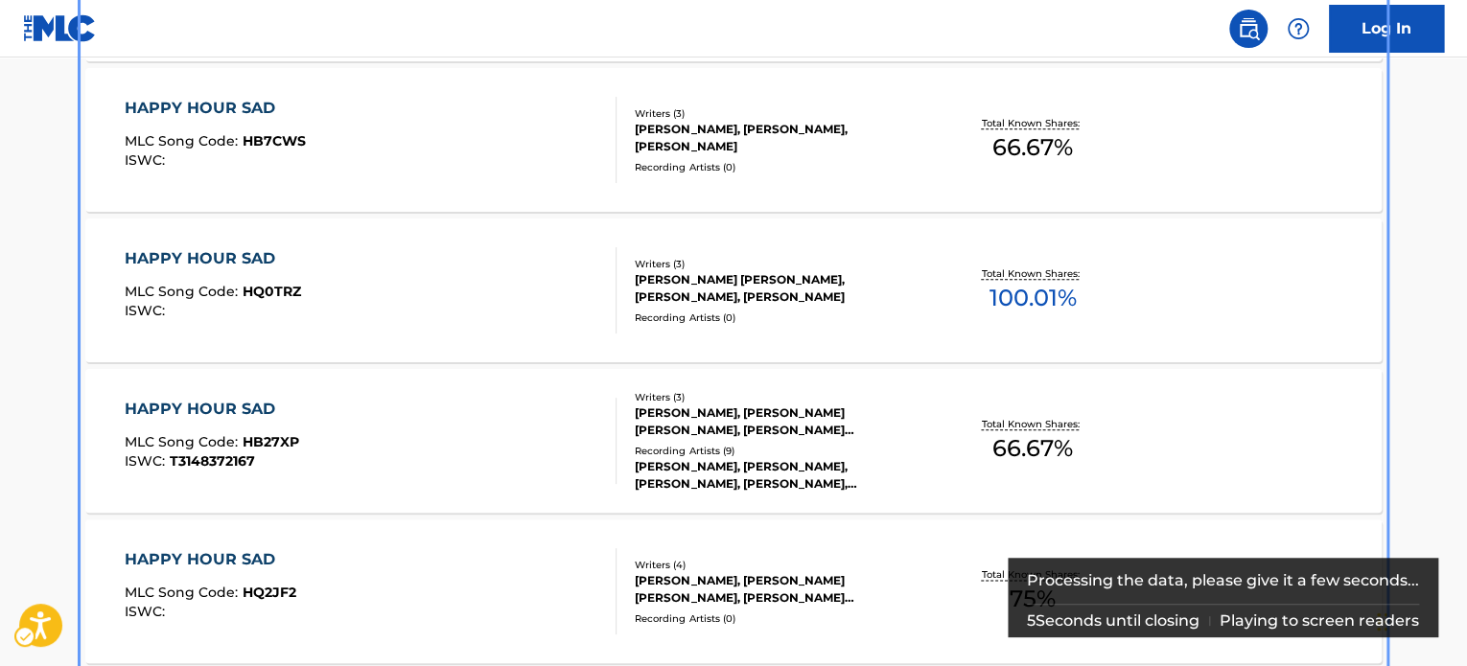
scroll to position [1054, 0]
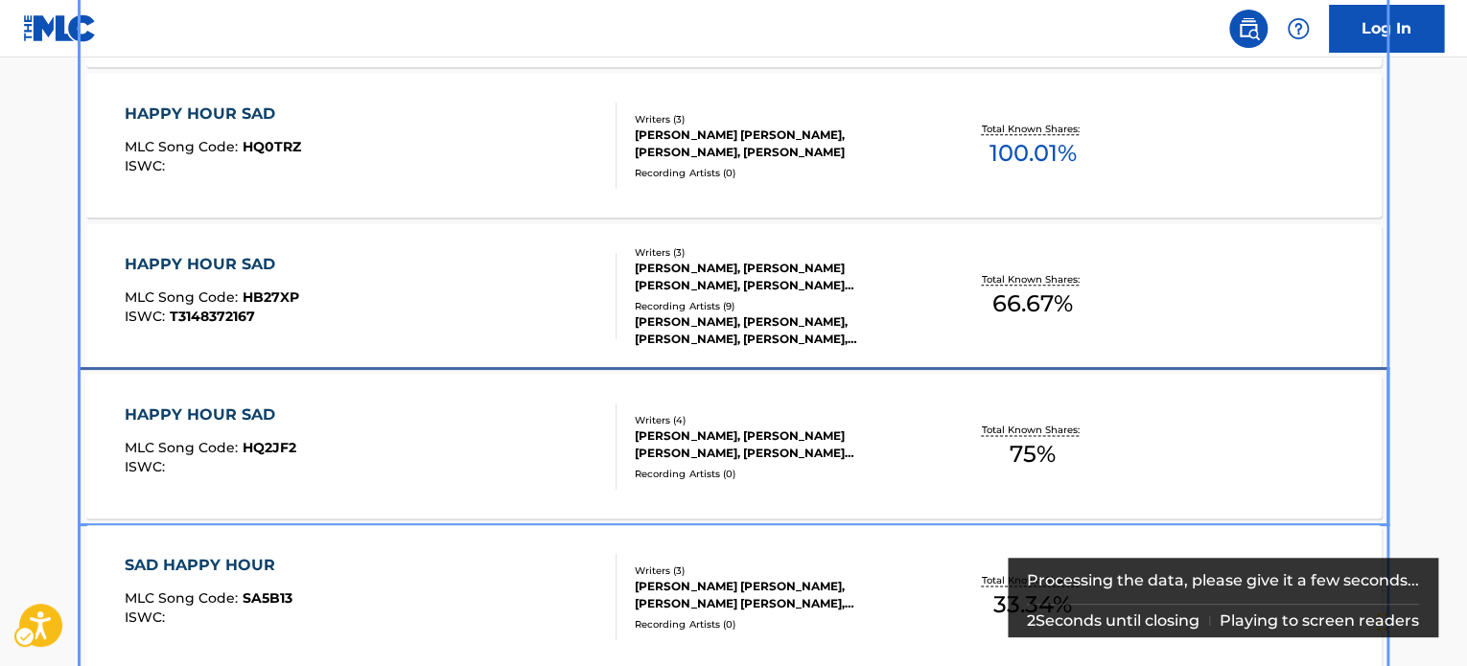
click at [913, 455] on div "[PERSON_NAME], [PERSON_NAME] [PERSON_NAME], [PERSON_NAME] [PERSON_NAME] [PERSON…" at bounding box center [780, 445] width 290 height 35
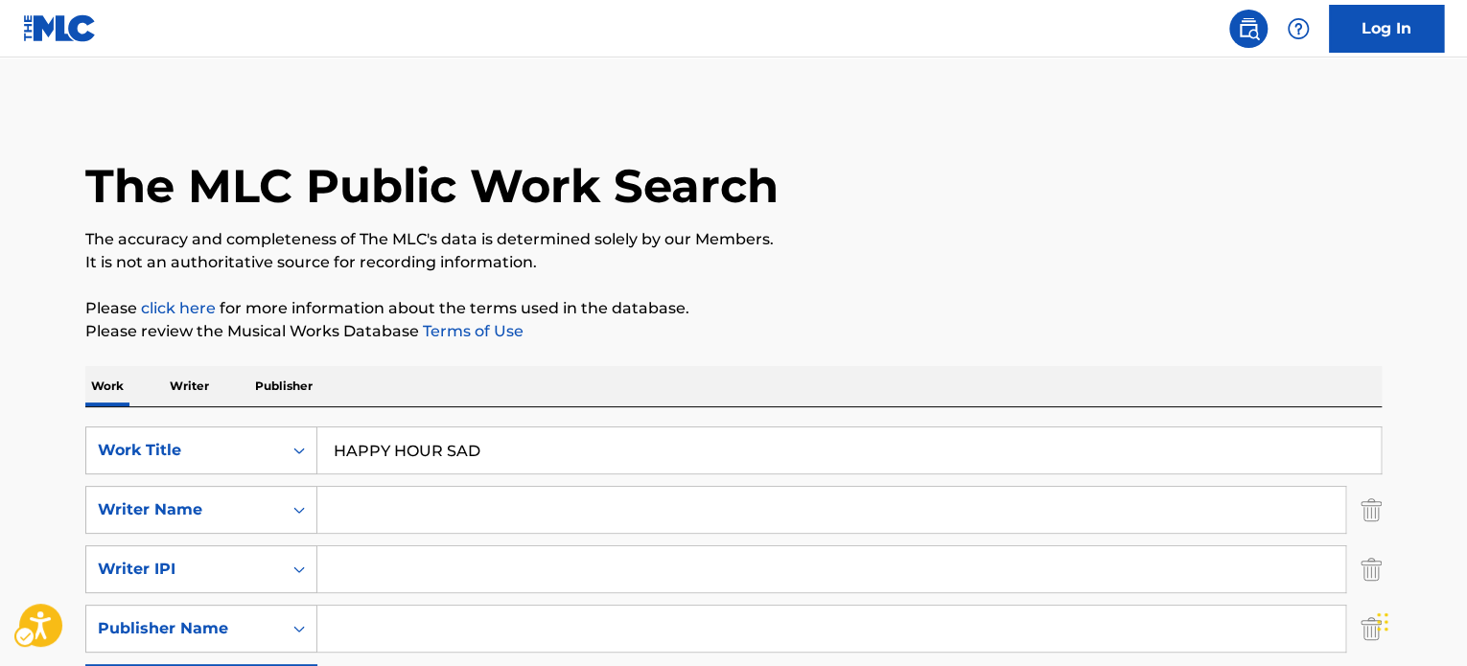
scroll to position [1281, 0]
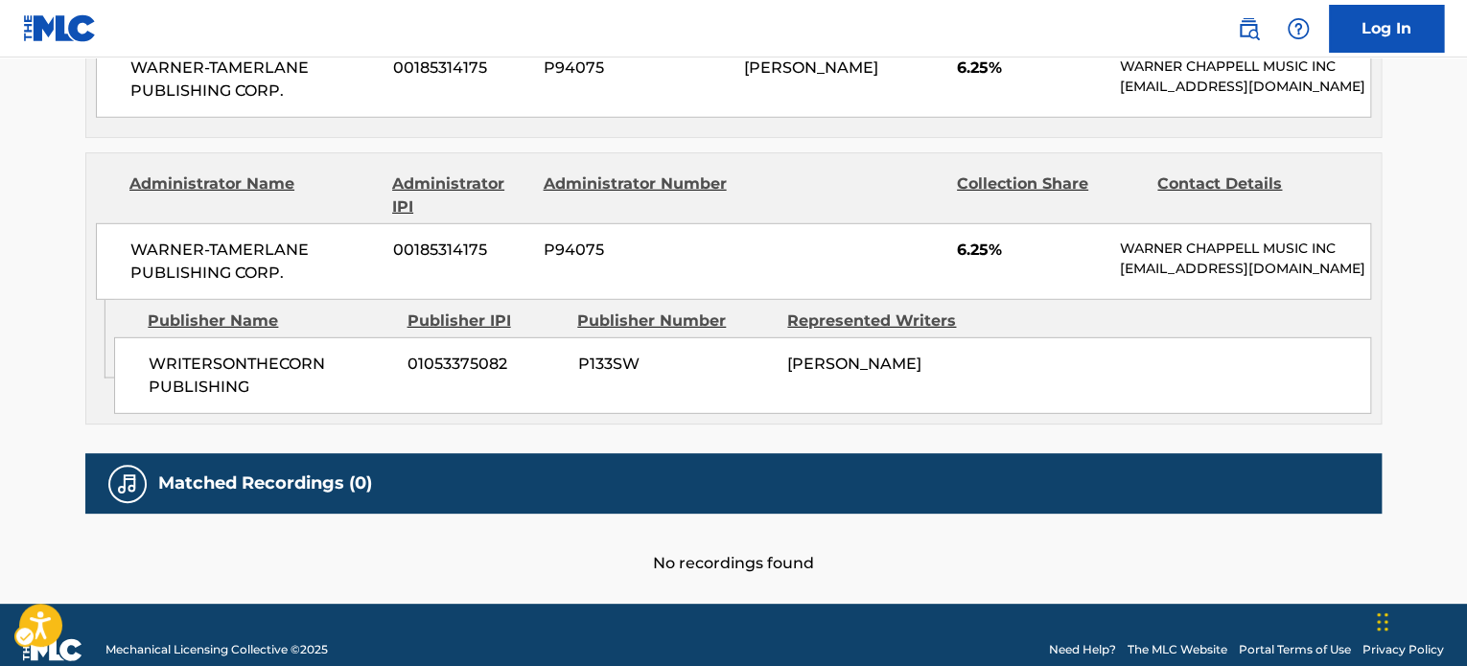
scroll to position [2715, 0]
